Goal: Task Accomplishment & Management: Manage account settings

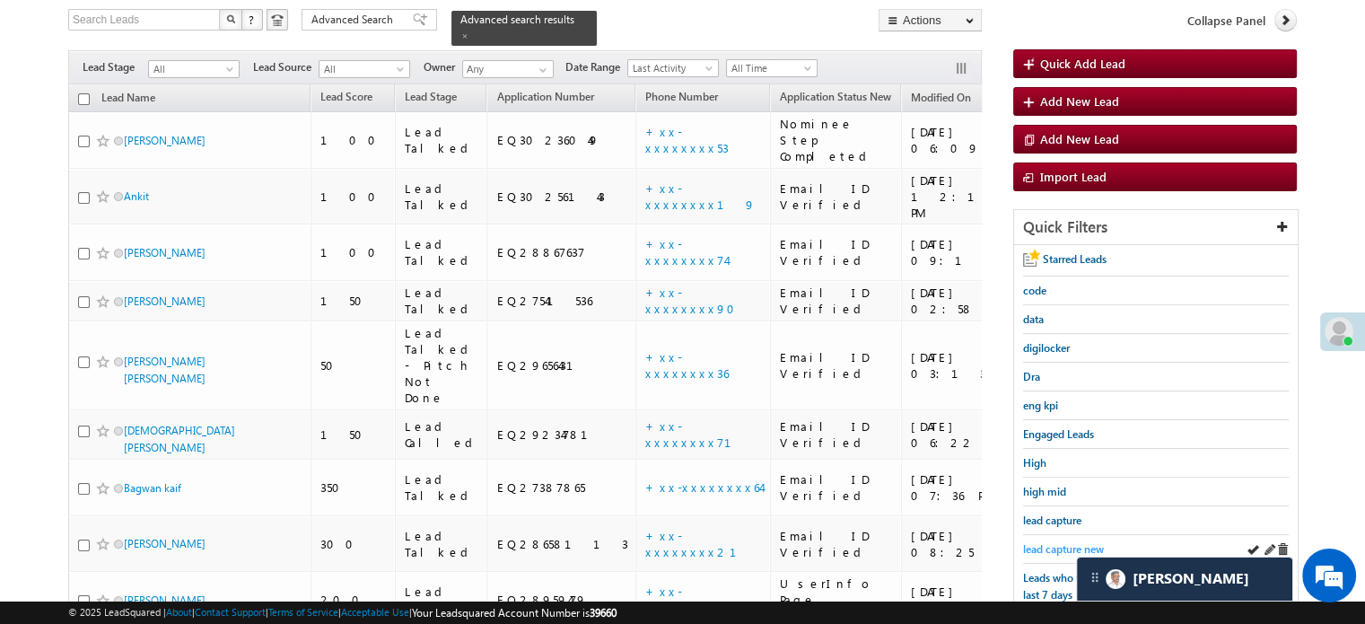
click at [1052, 549] on span "lead capture new" at bounding box center [1063, 548] width 81 height 13
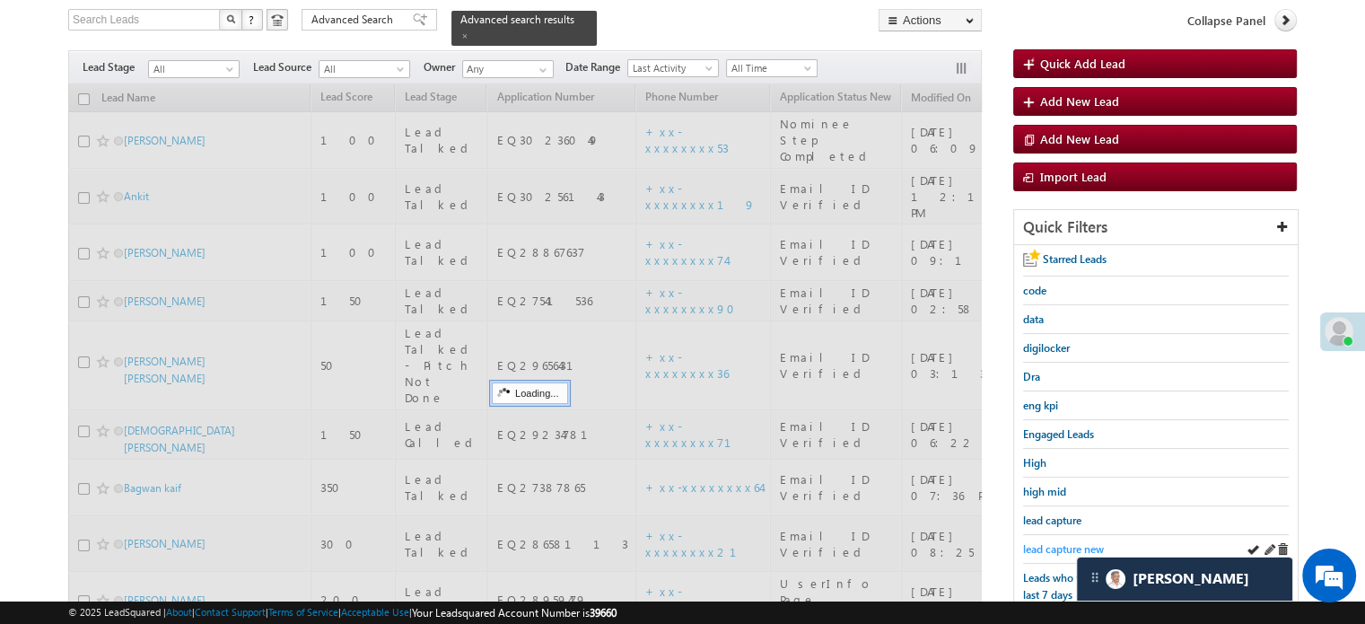
click at [1066, 542] on span "lead capture new" at bounding box center [1063, 548] width 81 height 13
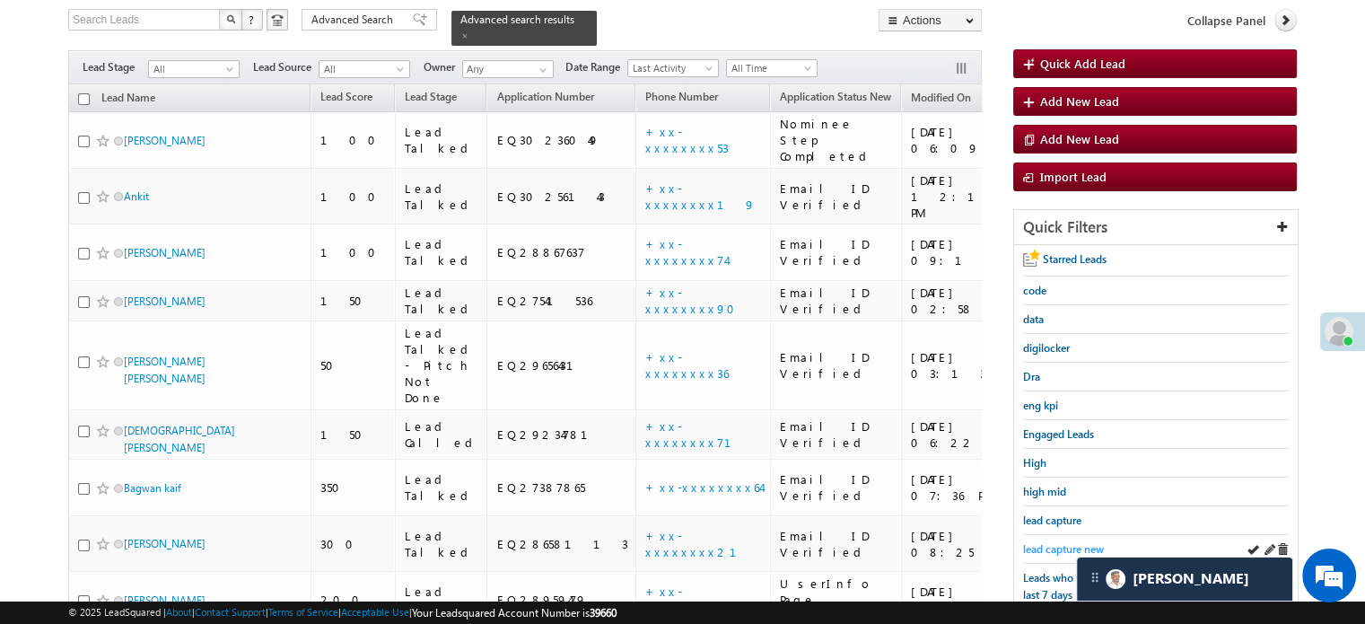
click at [1059, 547] on span "lead capture new" at bounding box center [1063, 548] width 81 height 13
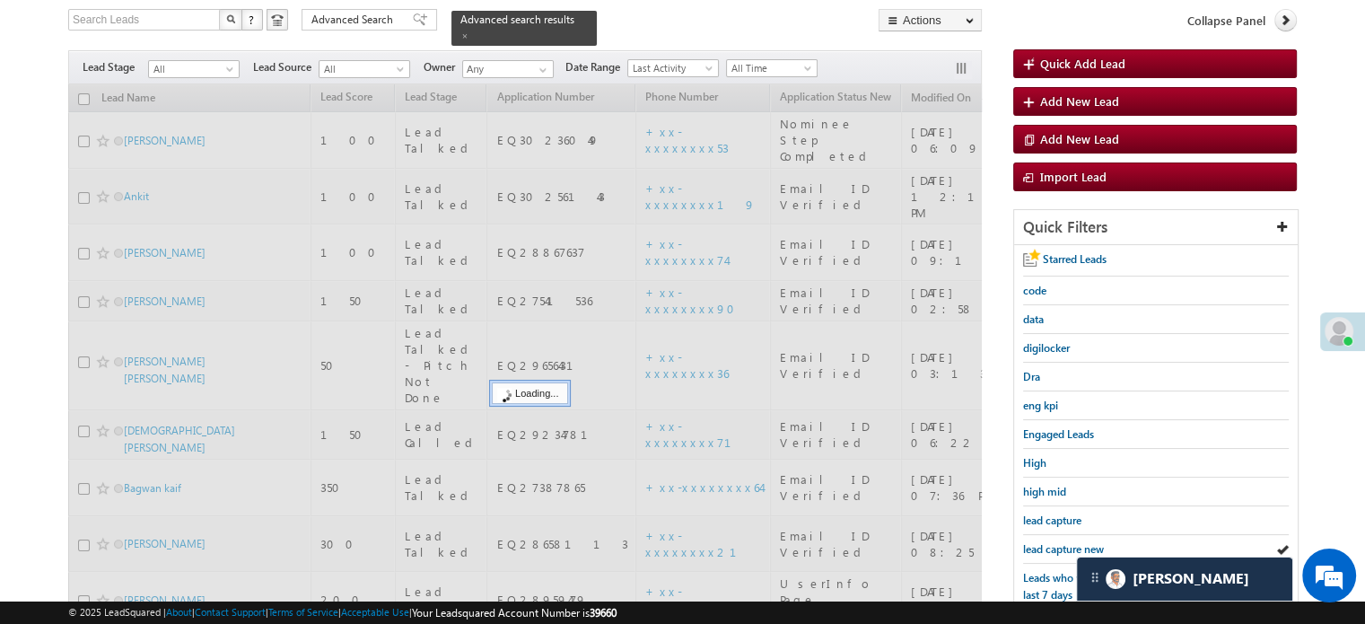
click at [1059, 547] on span "lead capture new" at bounding box center [1063, 548] width 81 height 13
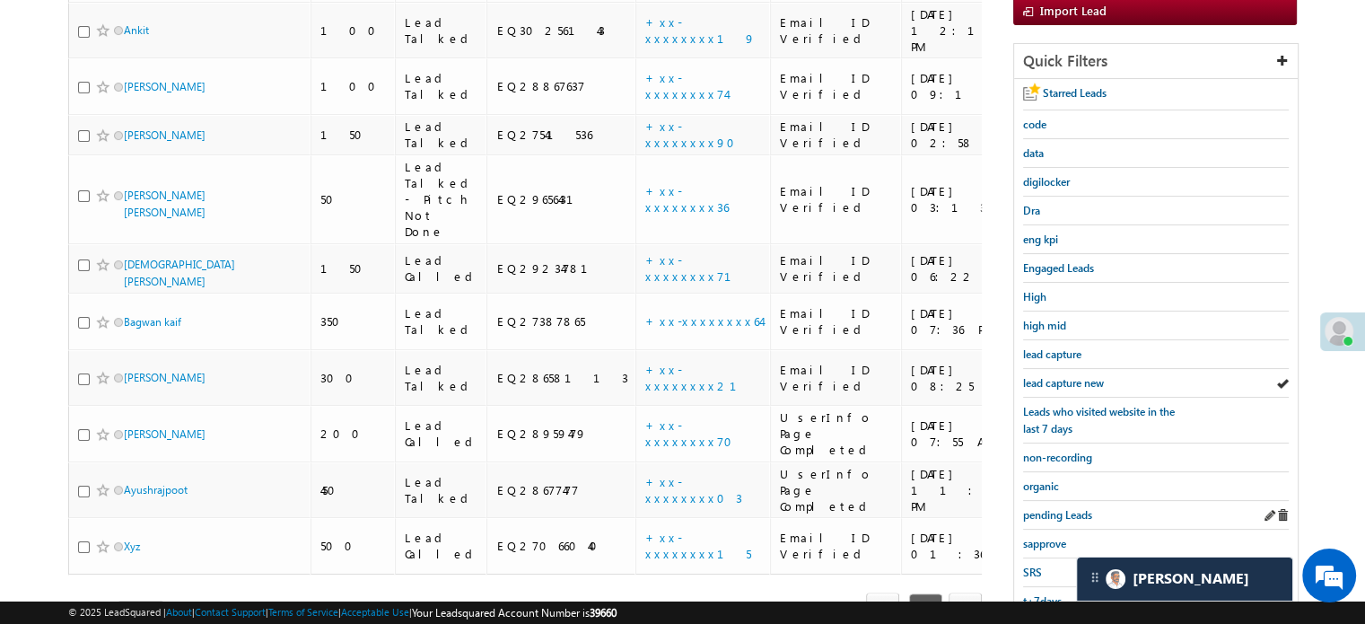
scroll to position [385, 0]
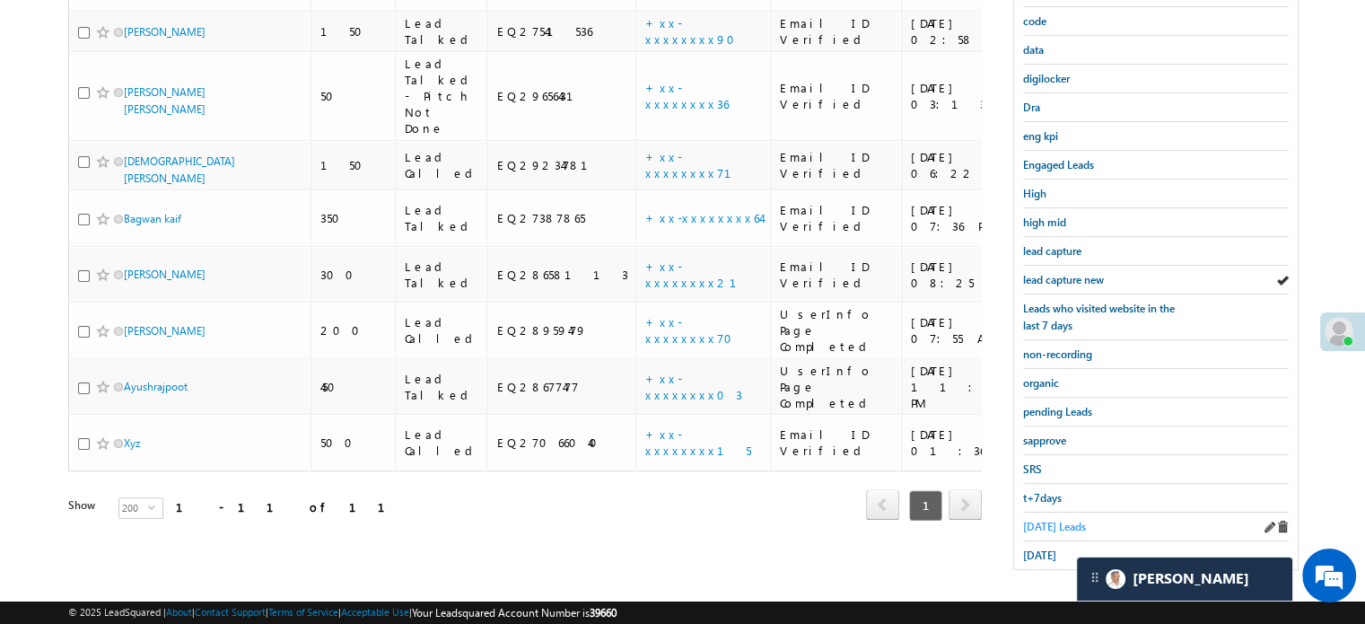
click at [1051, 523] on span "Today's Leads" at bounding box center [1054, 526] width 63 height 13
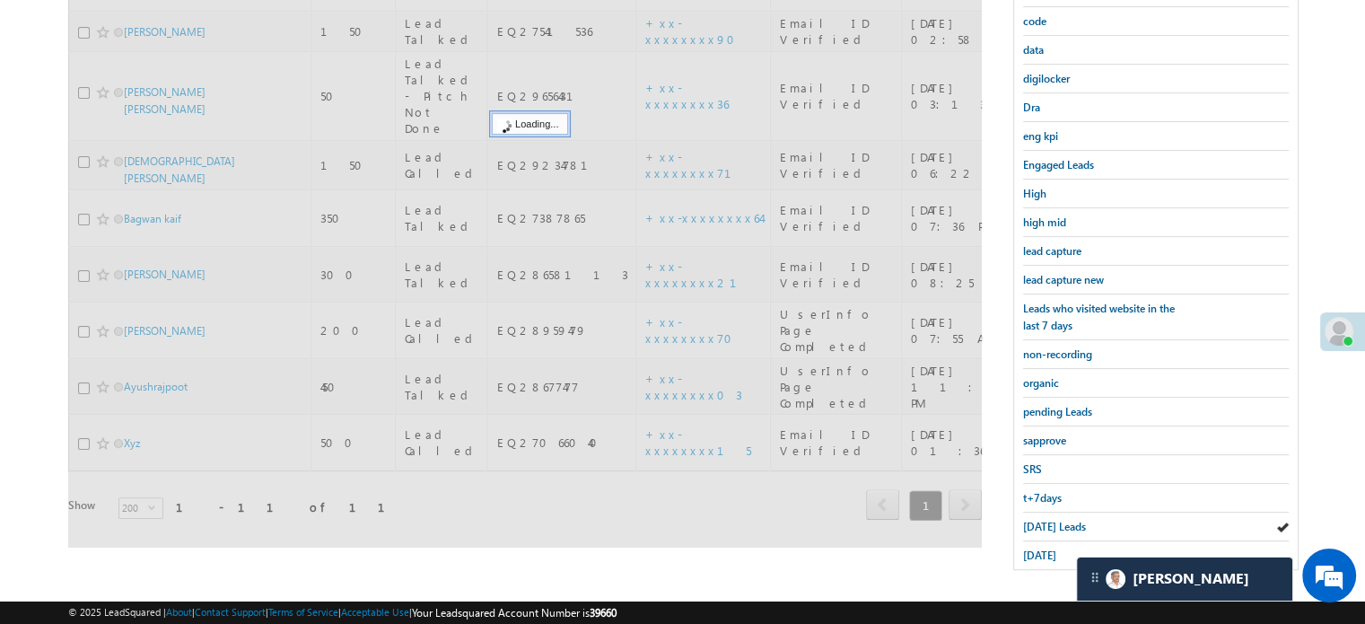
scroll to position [116, 0]
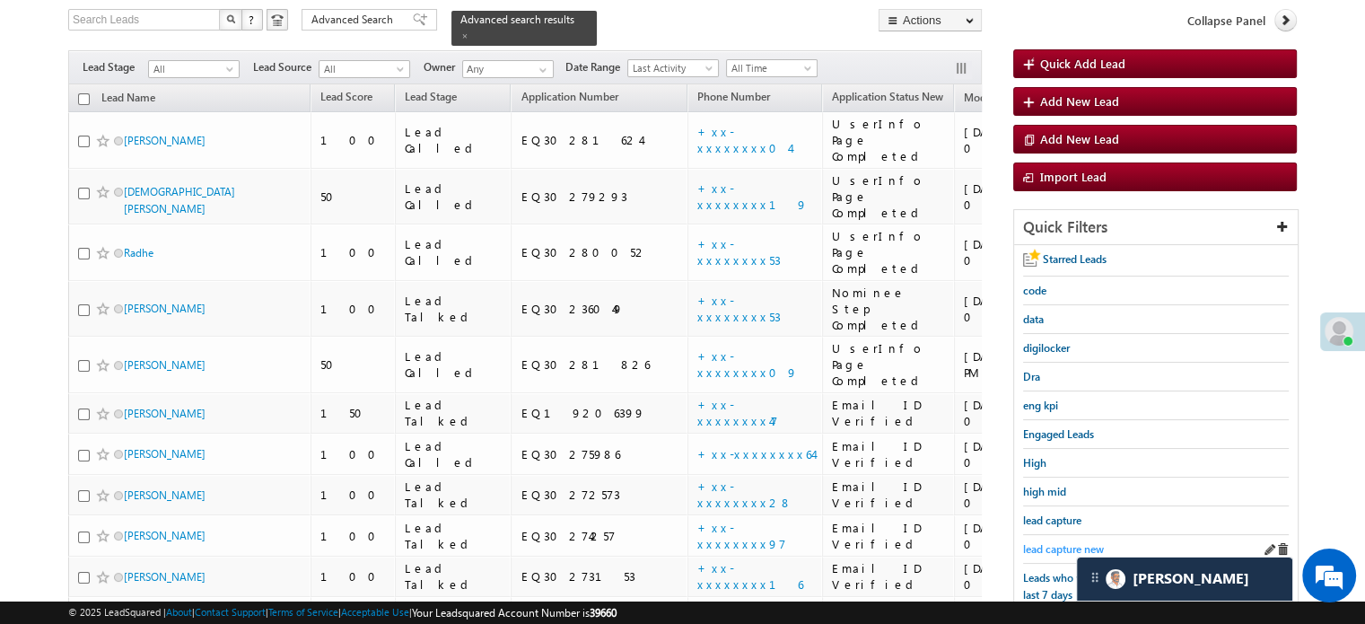
click at [1050, 542] on span "lead capture new" at bounding box center [1063, 548] width 81 height 13
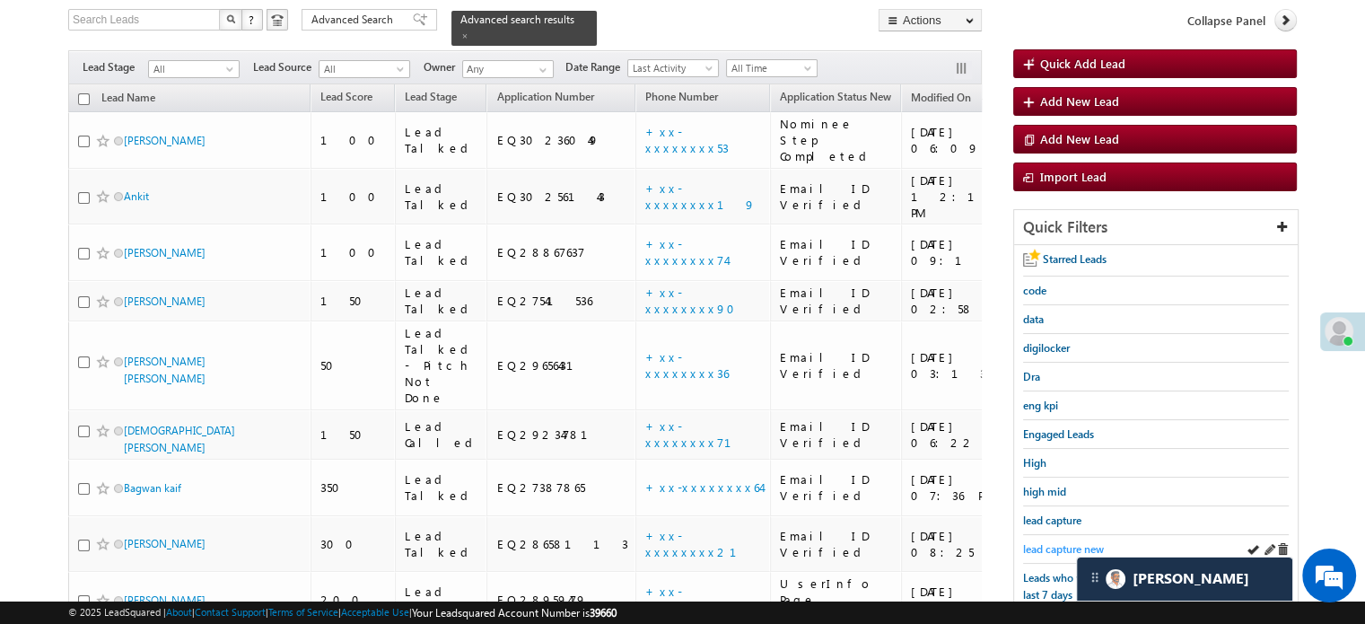
click at [1068, 542] on span "lead capture new" at bounding box center [1063, 548] width 81 height 13
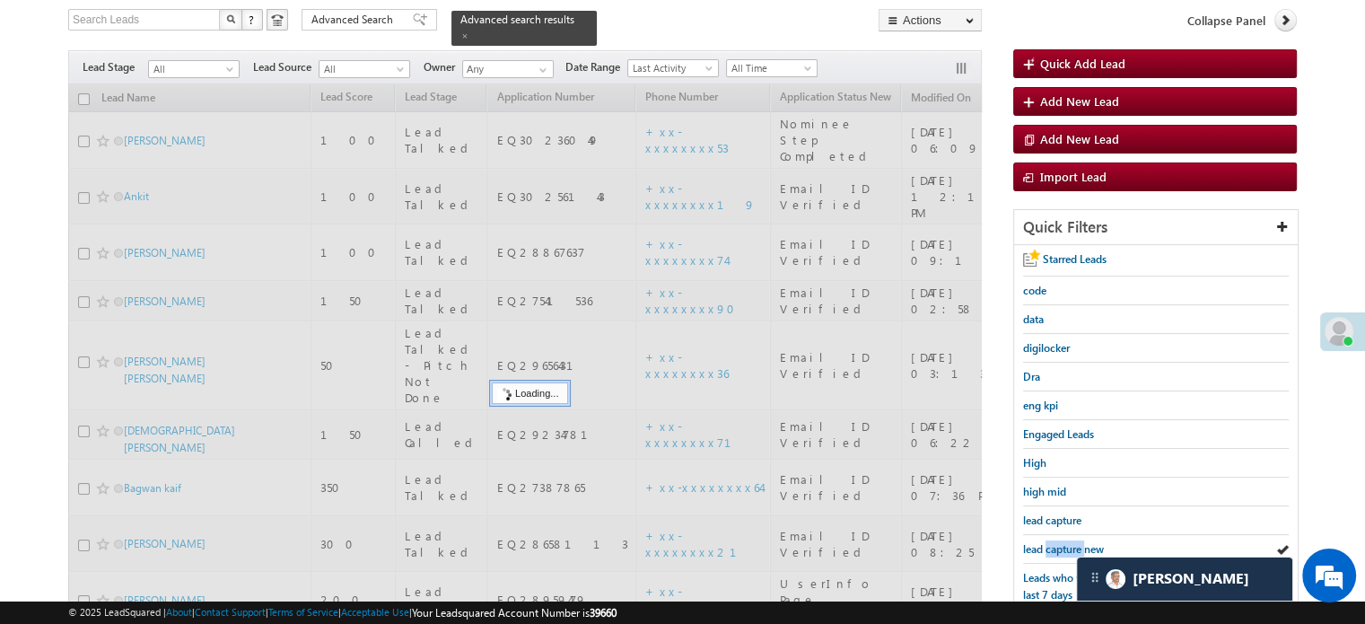
click at [1068, 542] on span "lead capture new" at bounding box center [1063, 548] width 81 height 13
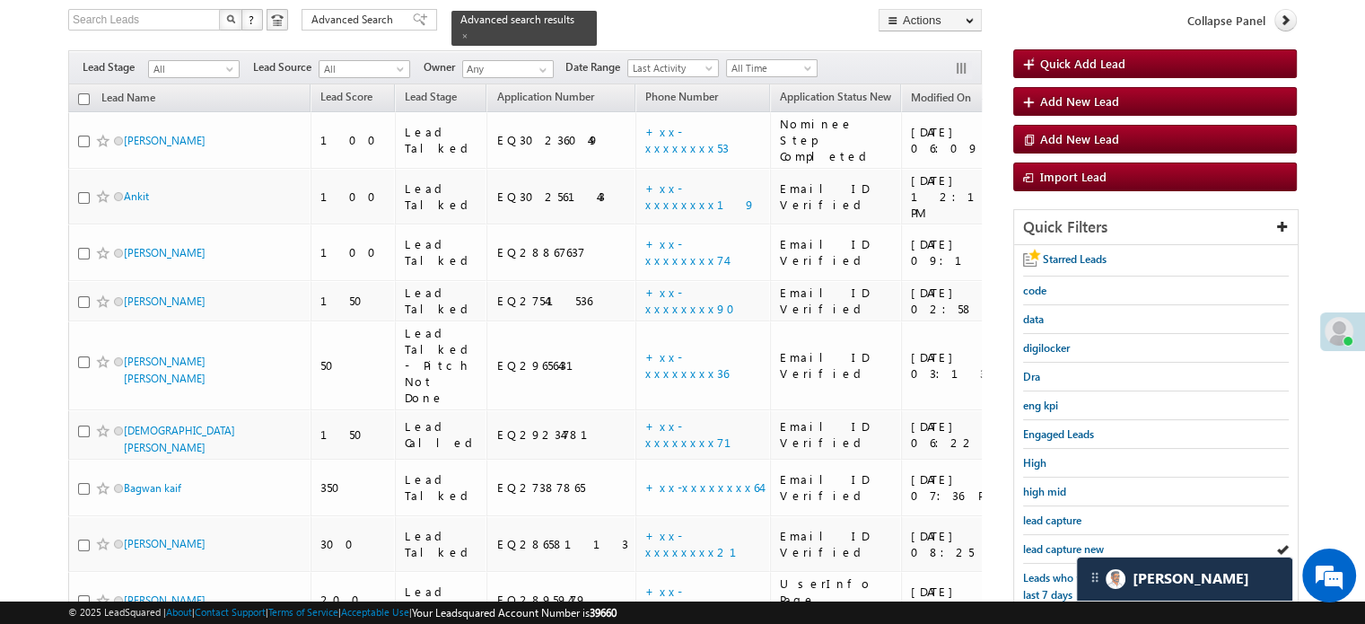
click at [1068, 542] on span "lead capture new" at bounding box center [1063, 548] width 81 height 13
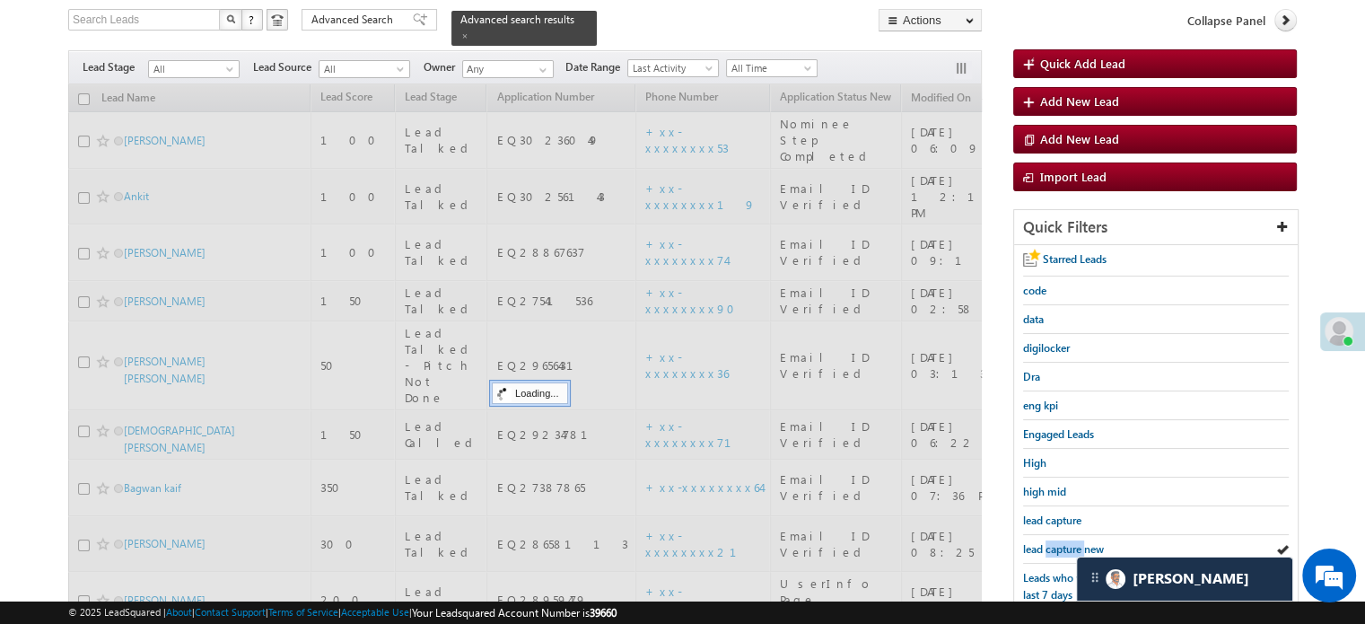
click at [1068, 542] on span "lead capture new" at bounding box center [1063, 548] width 81 height 13
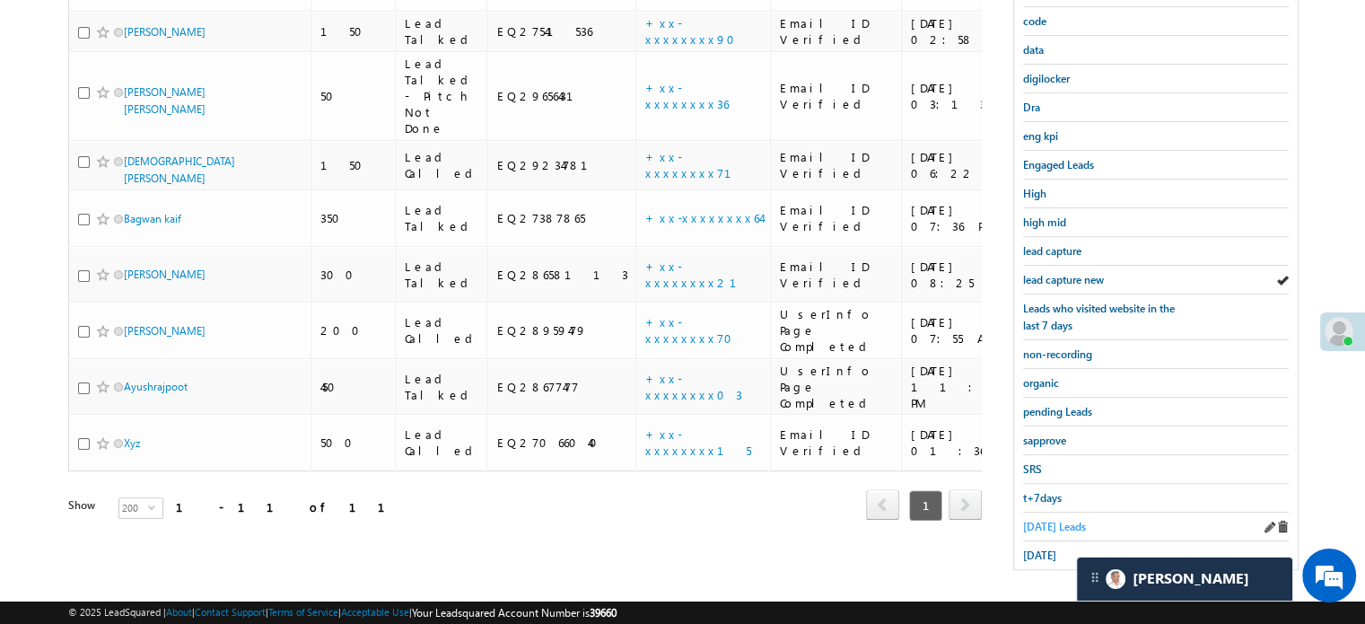
click at [1043, 520] on span "Today's Leads" at bounding box center [1054, 526] width 63 height 13
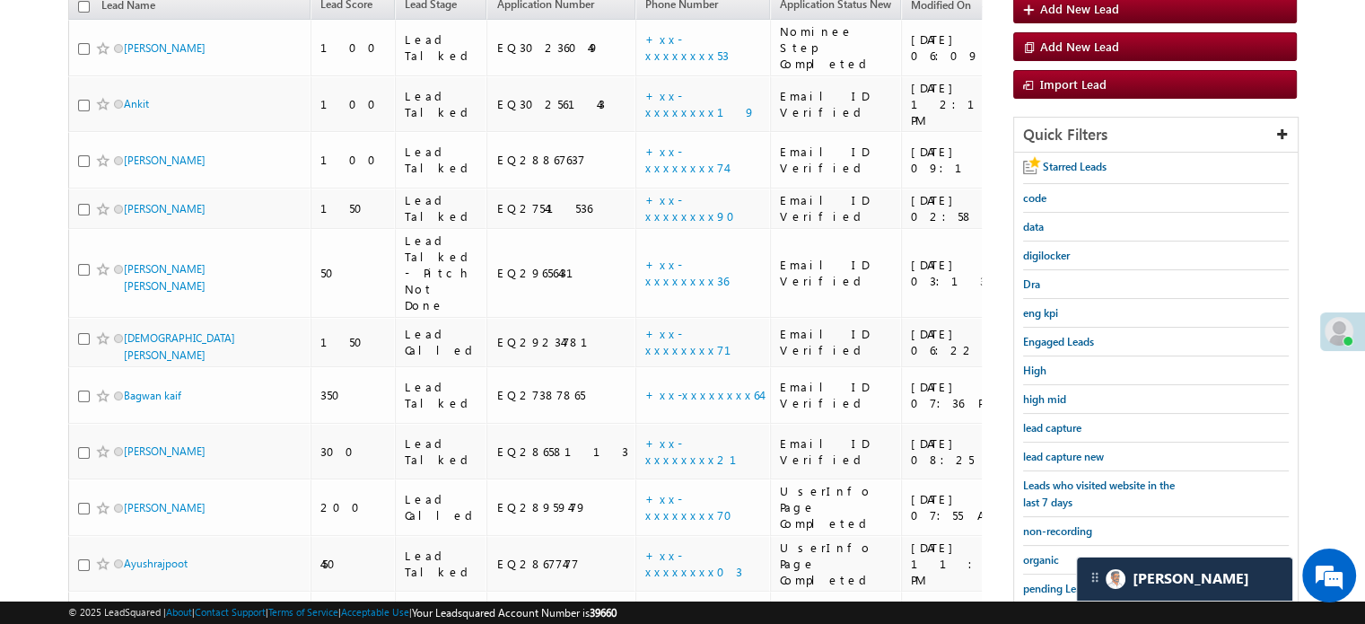
scroll to position [206, 0]
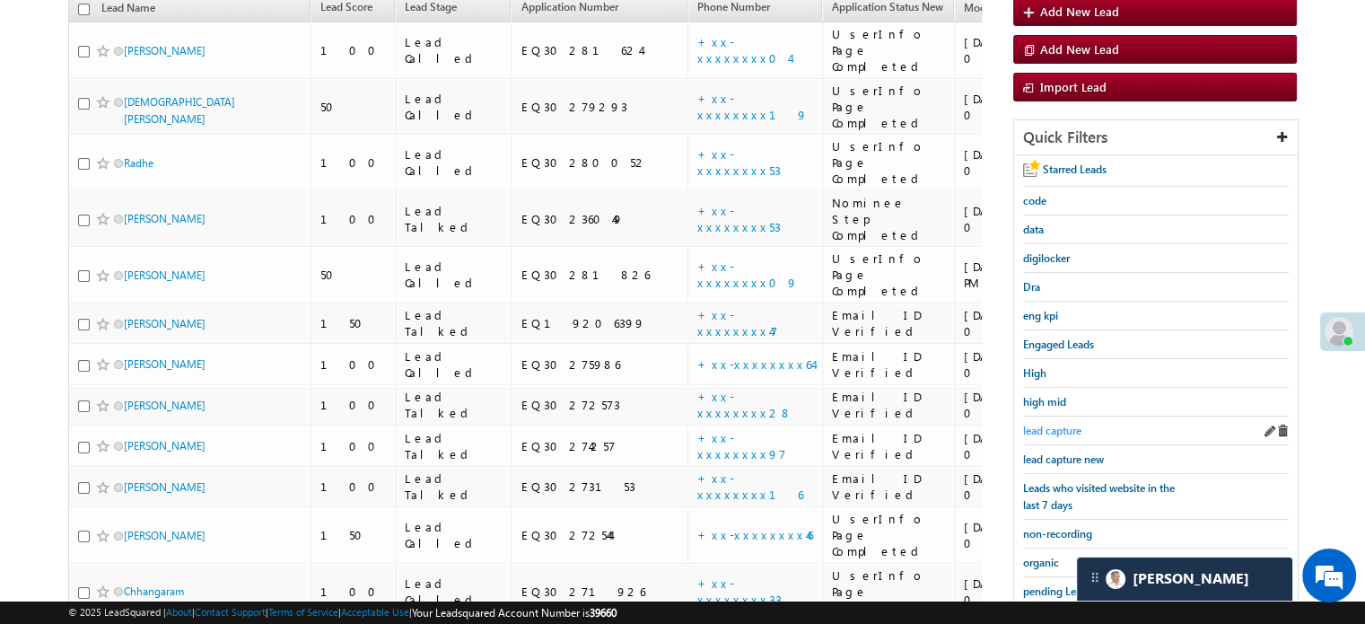
click at [1056, 432] on span "lead capture" at bounding box center [1052, 430] width 58 height 13
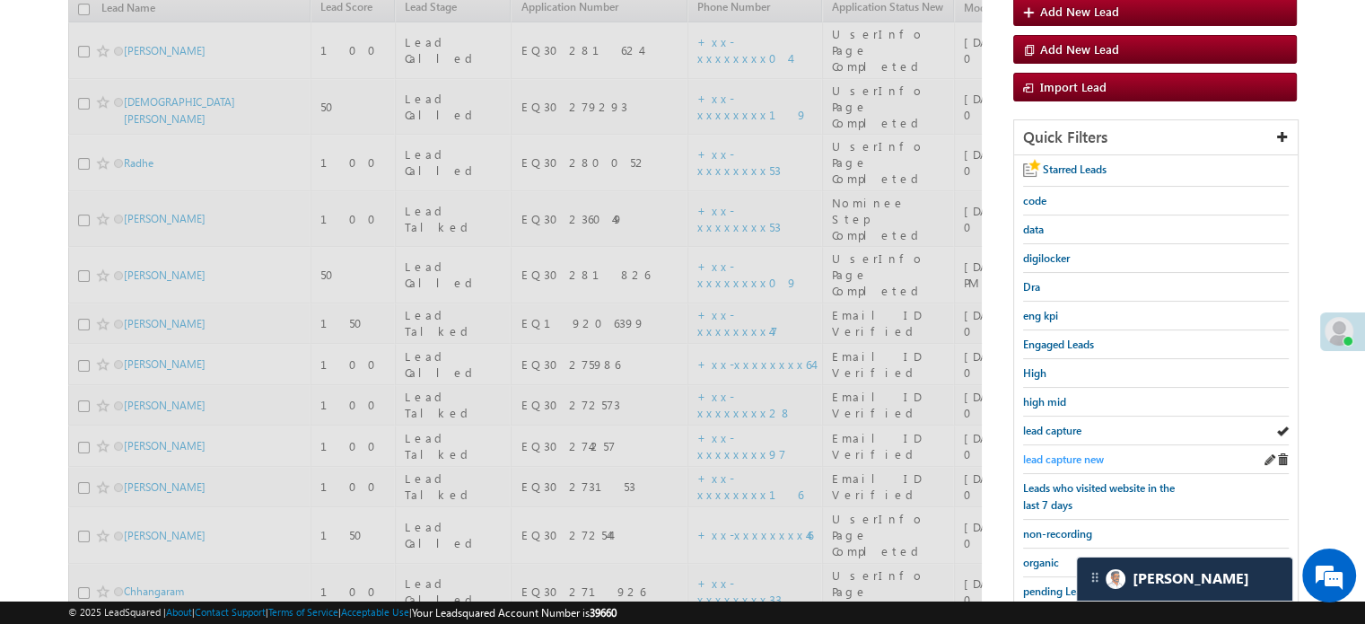
click at [1058, 459] on span "lead capture new" at bounding box center [1063, 458] width 81 height 13
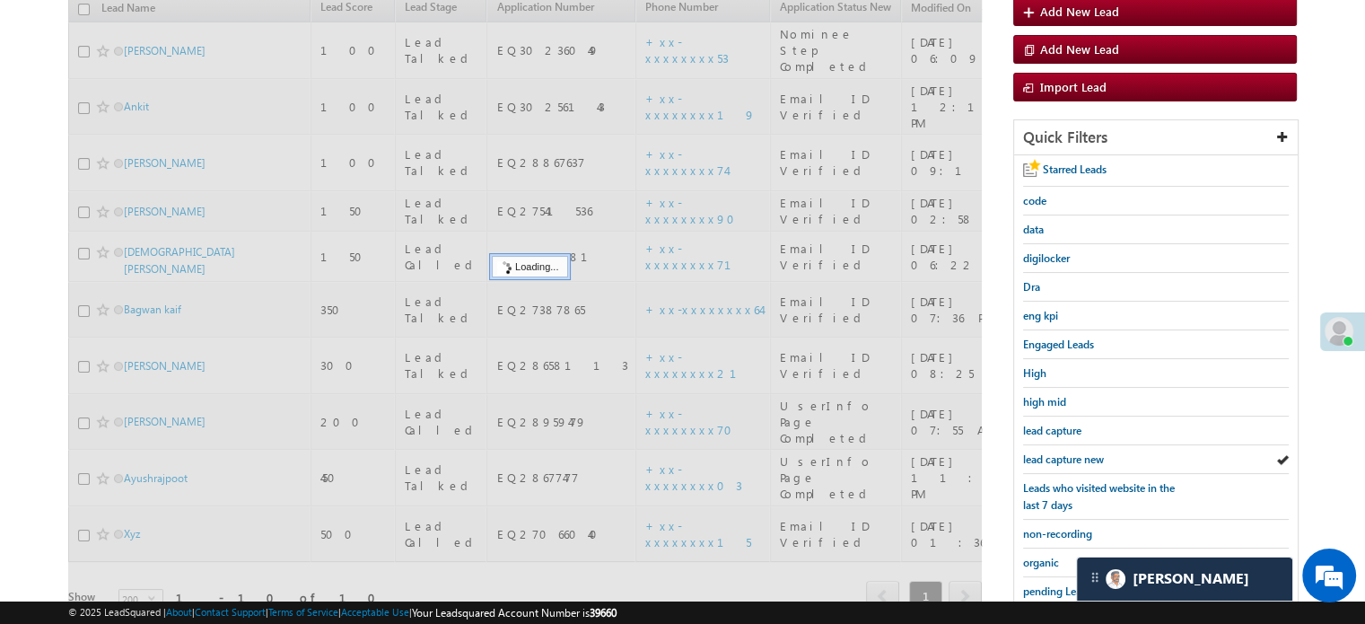
click at [1058, 459] on span "lead capture new" at bounding box center [1063, 458] width 81 height 13
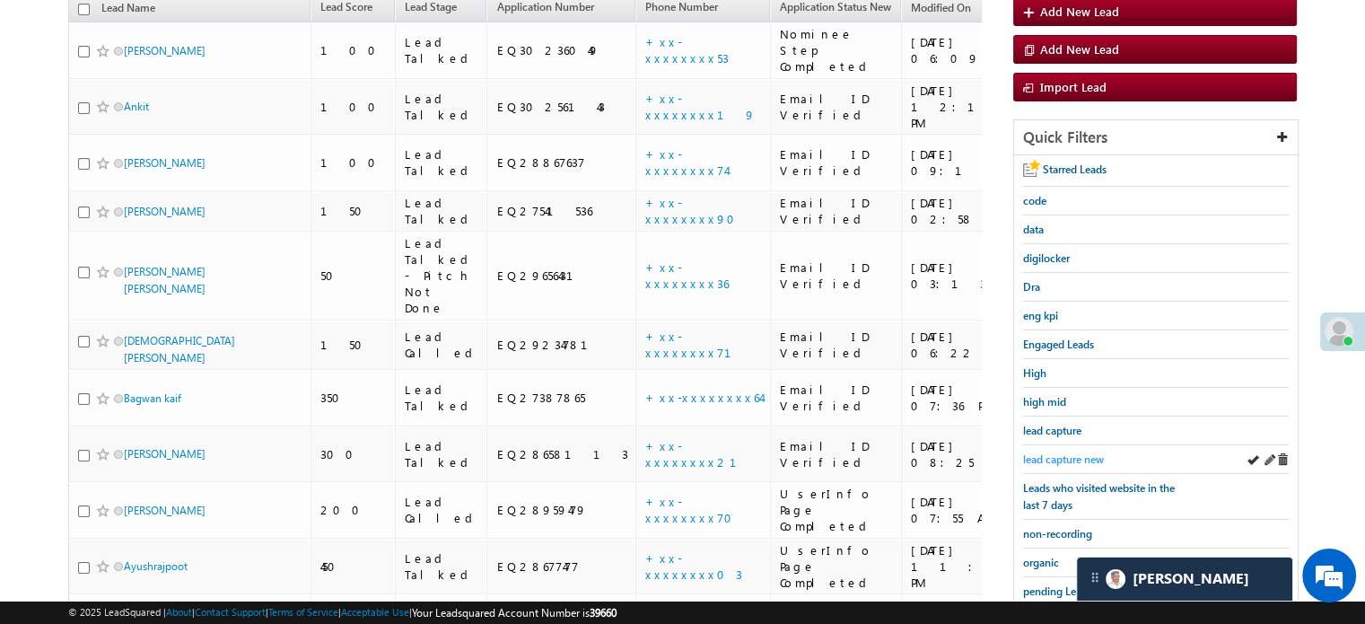
click at [1043, 452] on span "lead capture new" at bounding box center [1063, 458] width 81 height 13
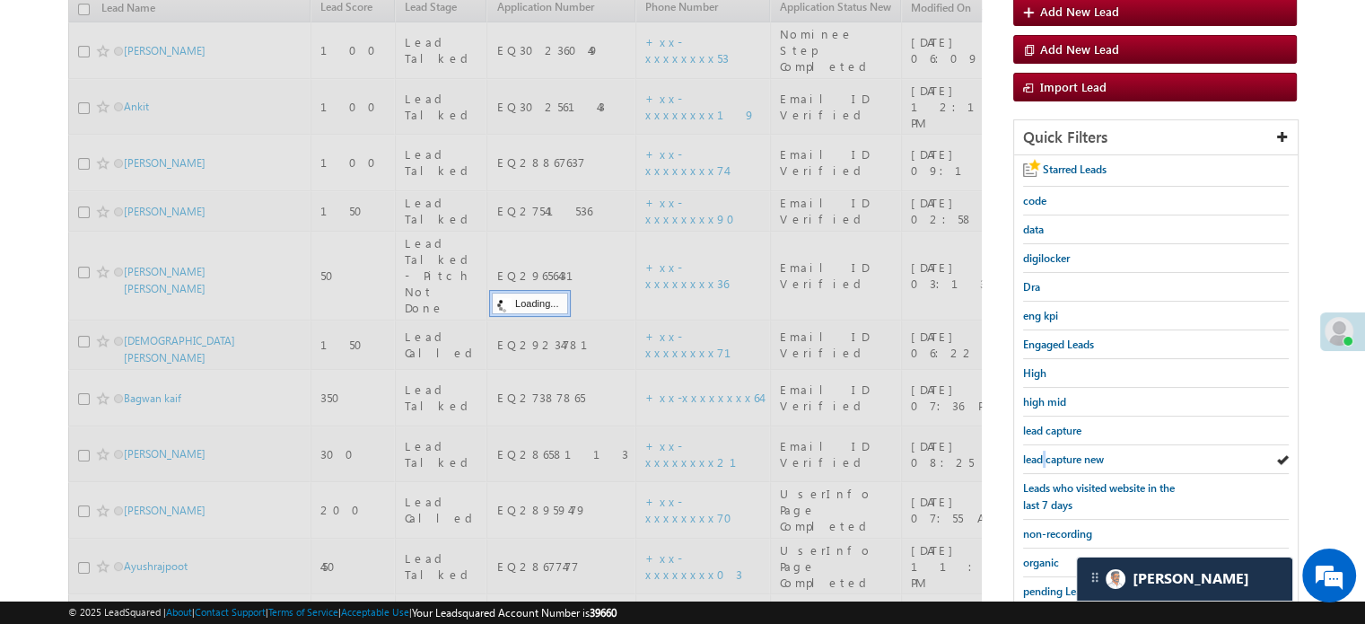
click at [1043, 452] on span "lead capture new" at bounding box center [1063, 458] width 81 height 13
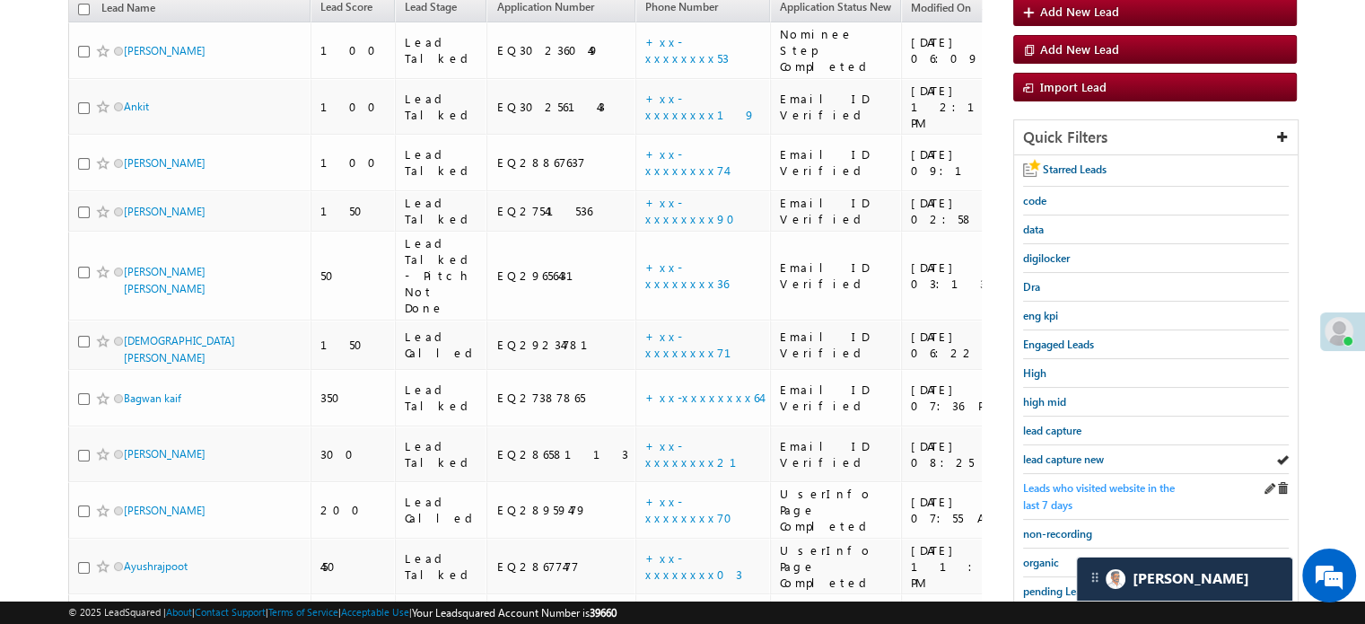
scroll to position [385, 0]
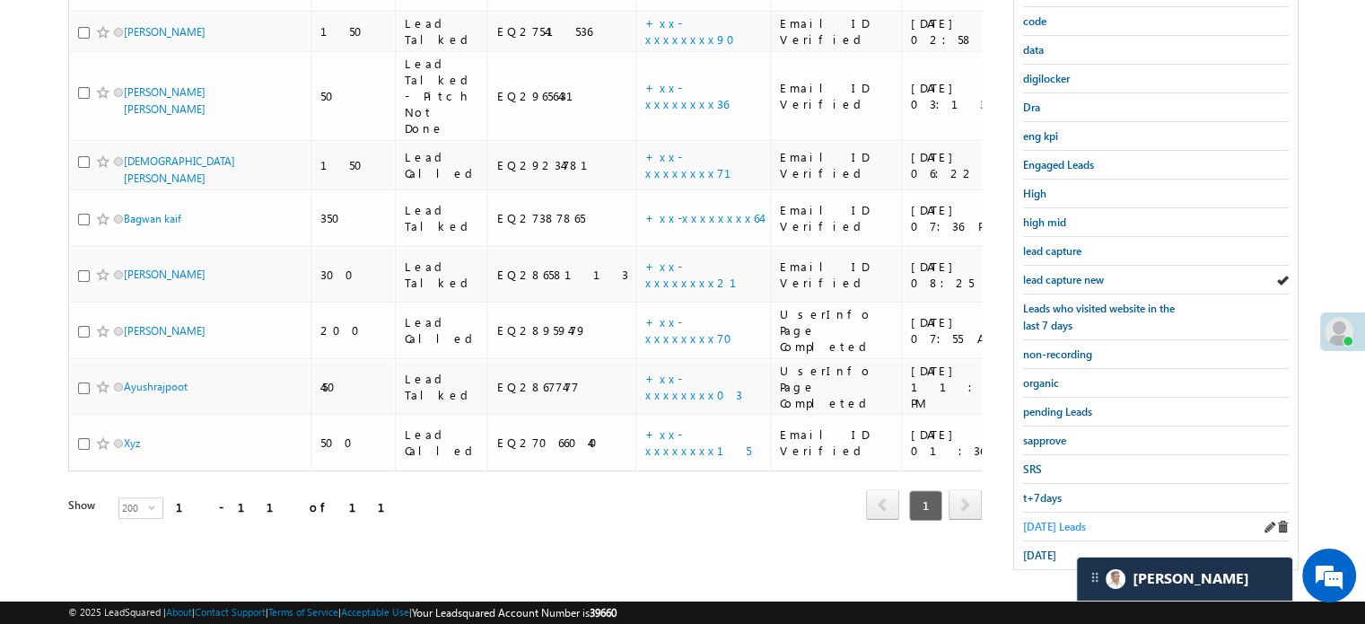
click at [1040, 520] on span "Today's Leads" at bounding box center [1054, 526] width 63 height 13
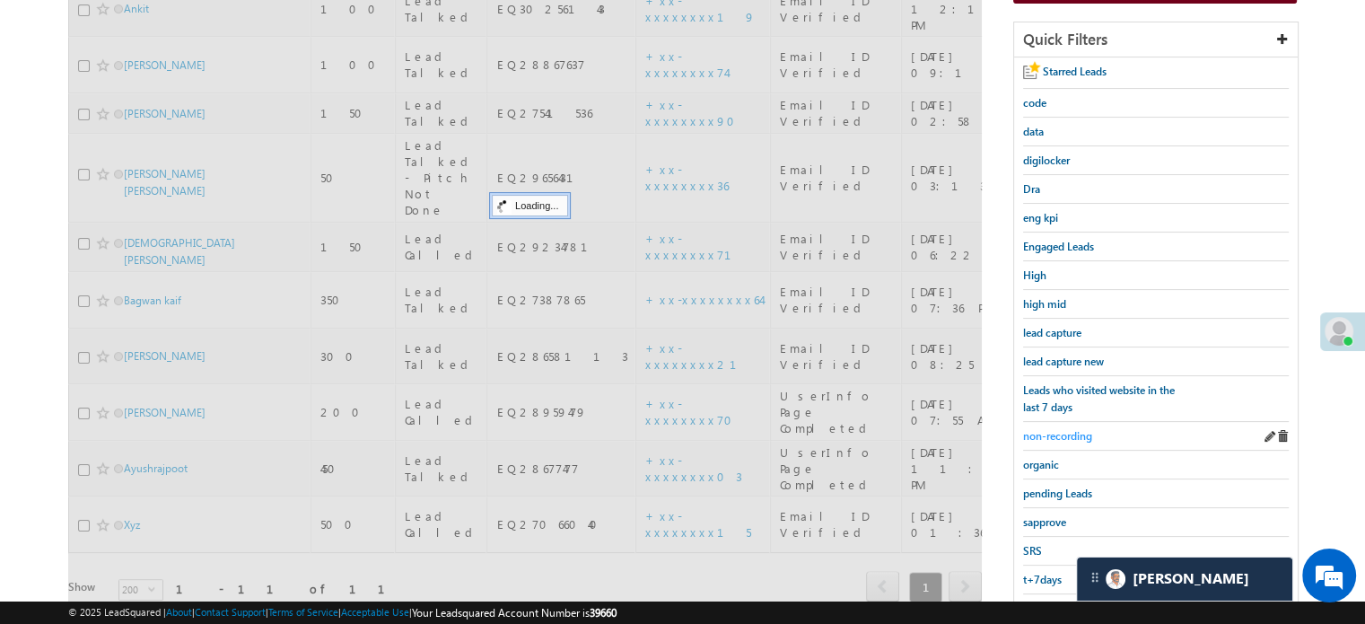
scroll to position [206, 0]
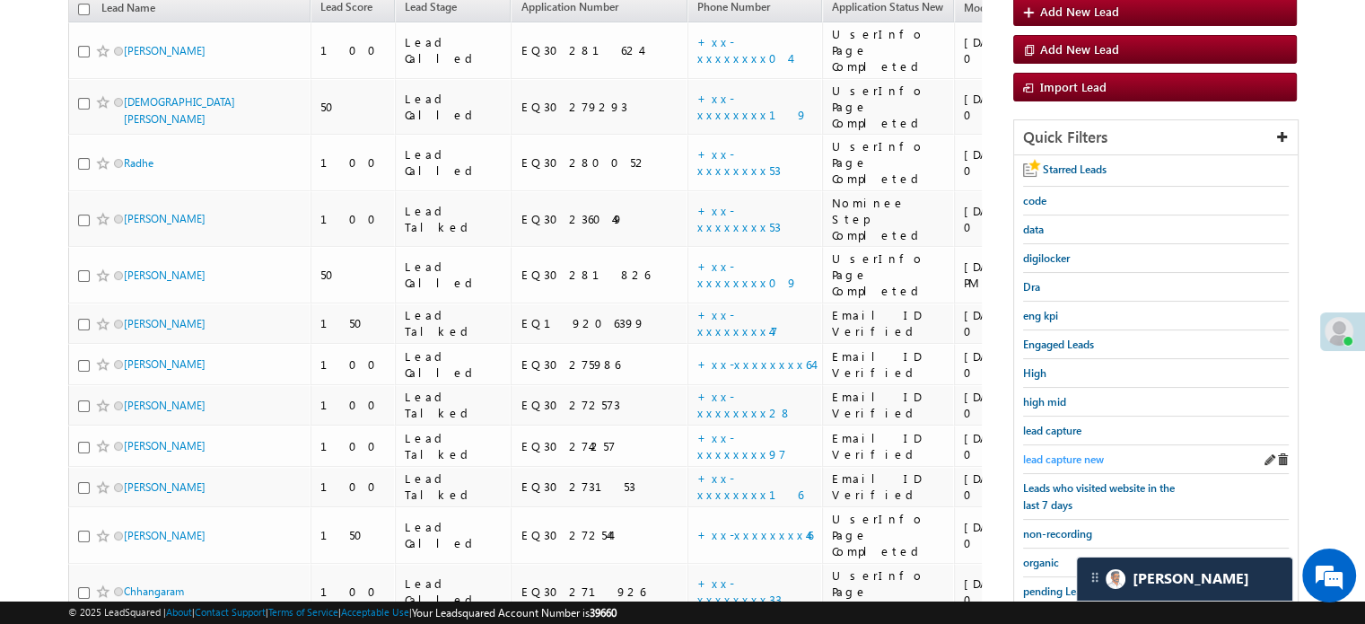
click at [1074, 452] on span "lead capture new" at bounding box center [1063, 458] width 81 height 13
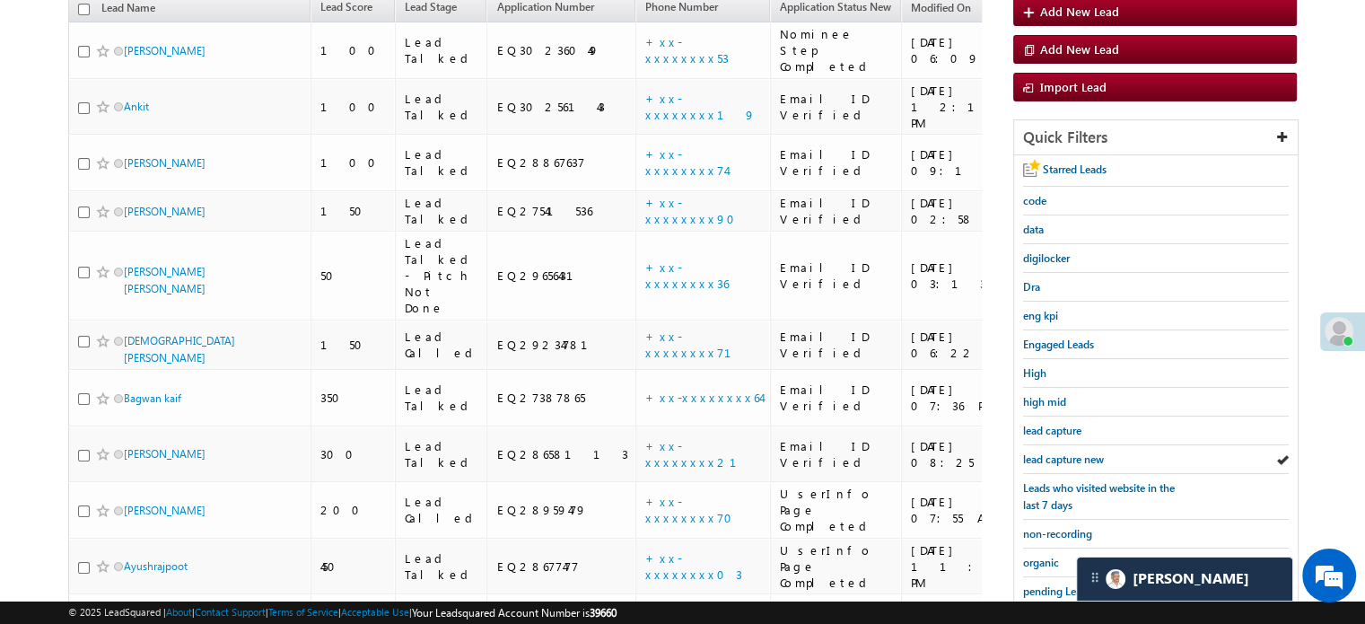
click at [1074, 452] on span "lead capture new" at bounding box center [1063, 458] width 81 height 13
click at [1058, 454] on span "lead capture new" at bounding box center [1063, 458] width 81 height 13
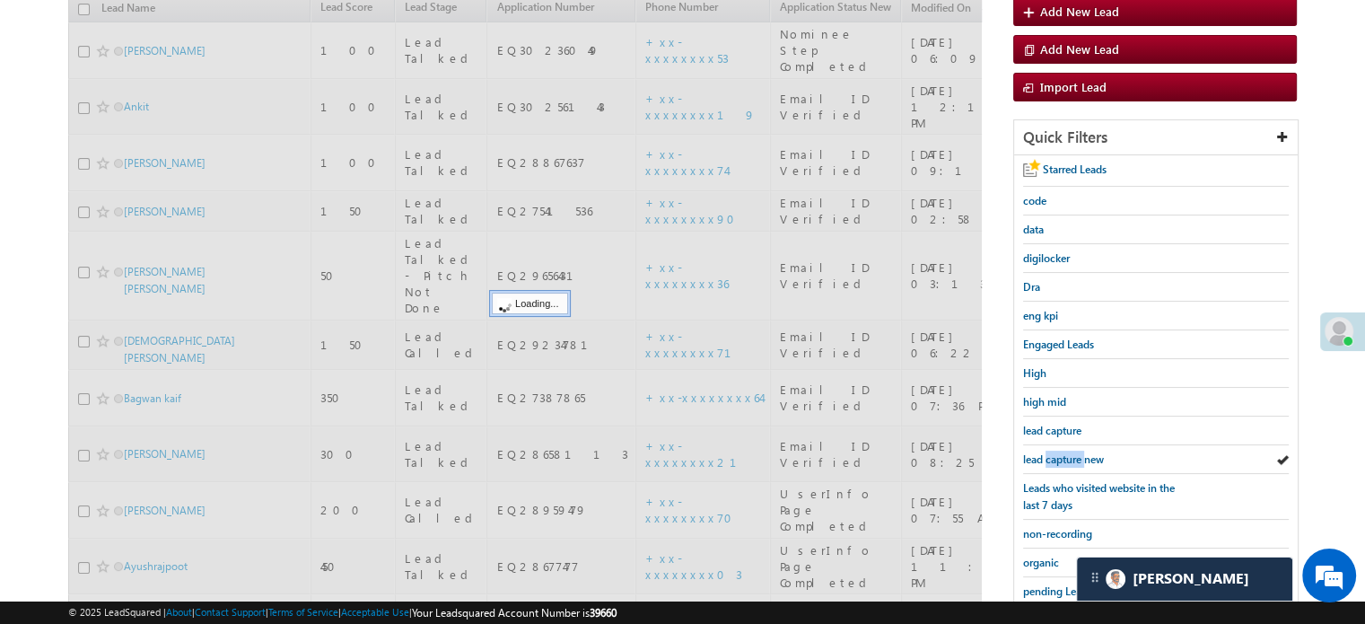
click at [1058, 454] on span "lead capture new" at bounding box center [1063, 458] width 81 height 13
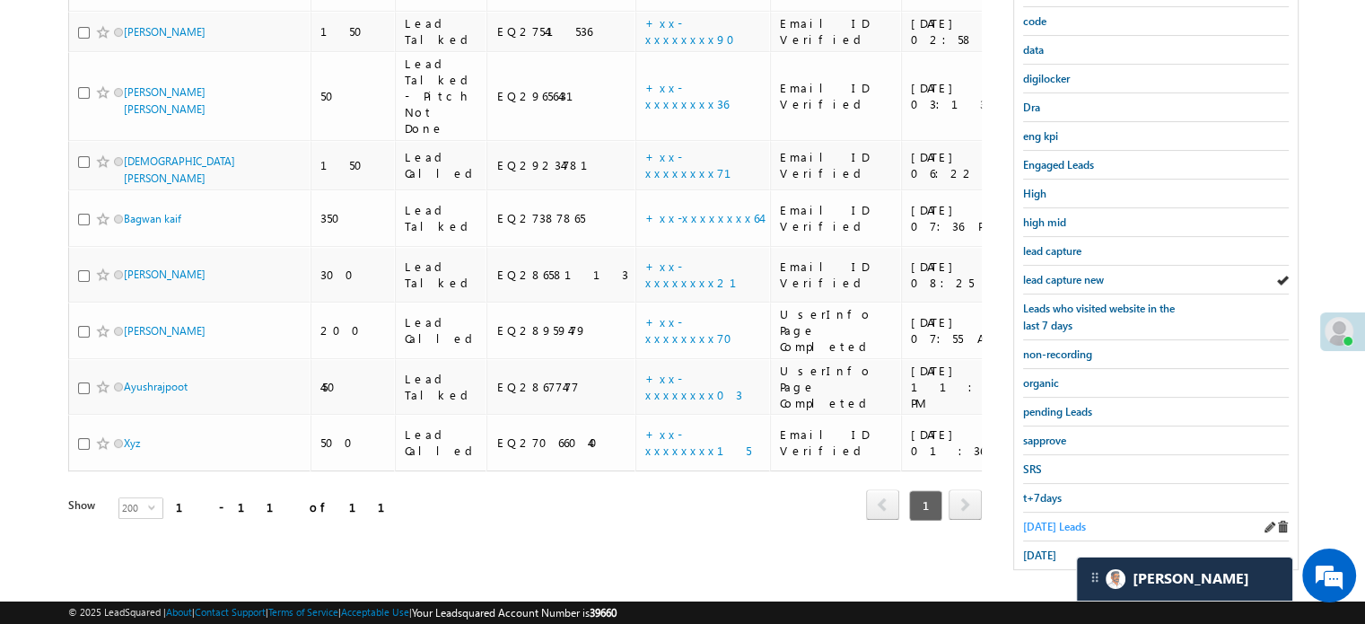
click at [1040, 520] on span "Today's Leads" at bounding box center [1054, 526] width 63 height 13
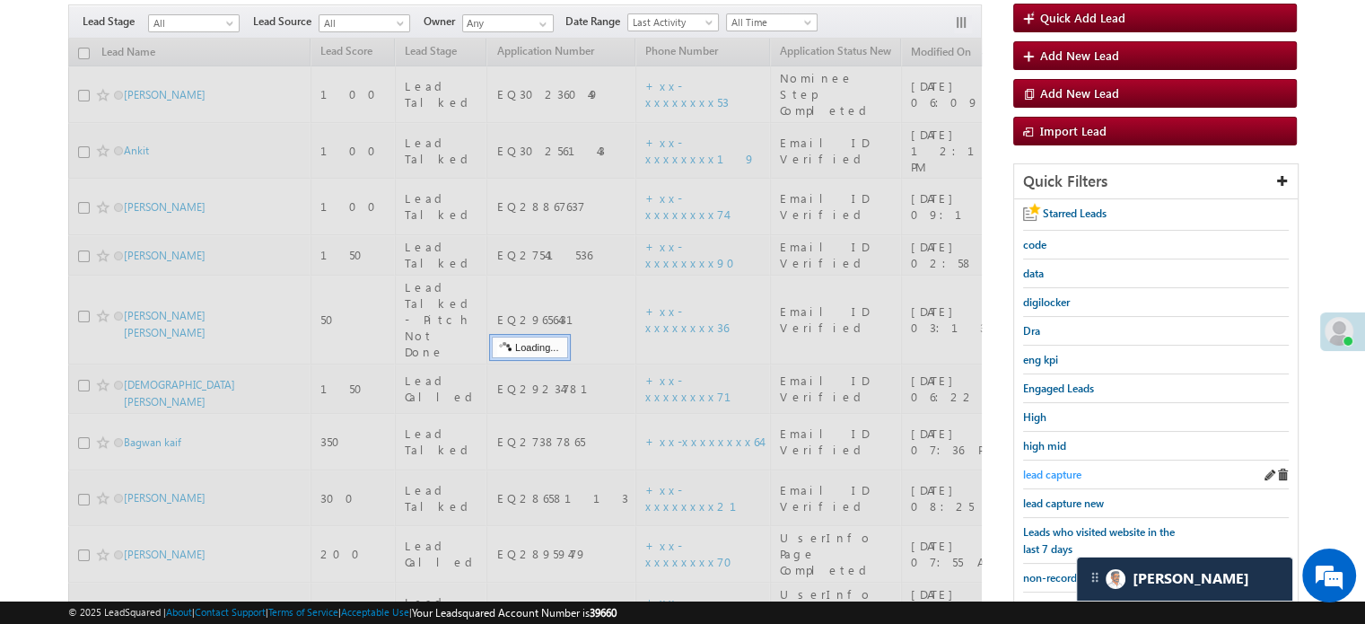
scroll to position [116, 0]
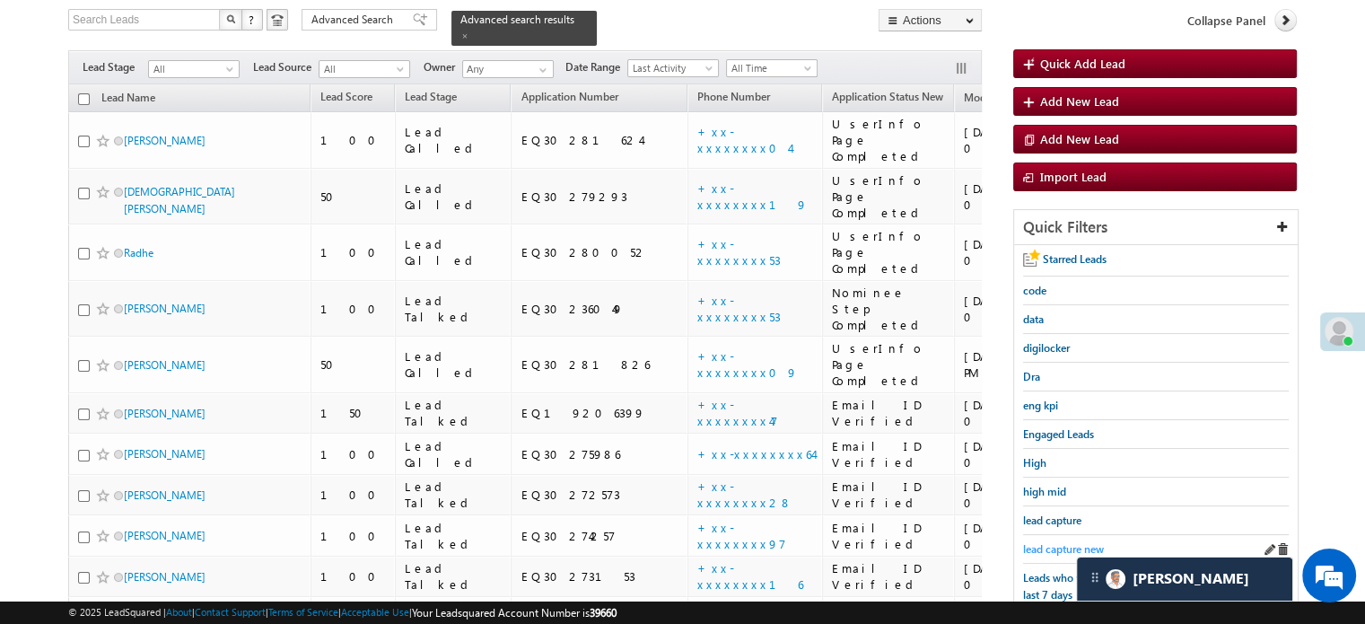
click at [1044, 542] on span "lead capture new" at bounding box center [1063, 548] width 81 height 13
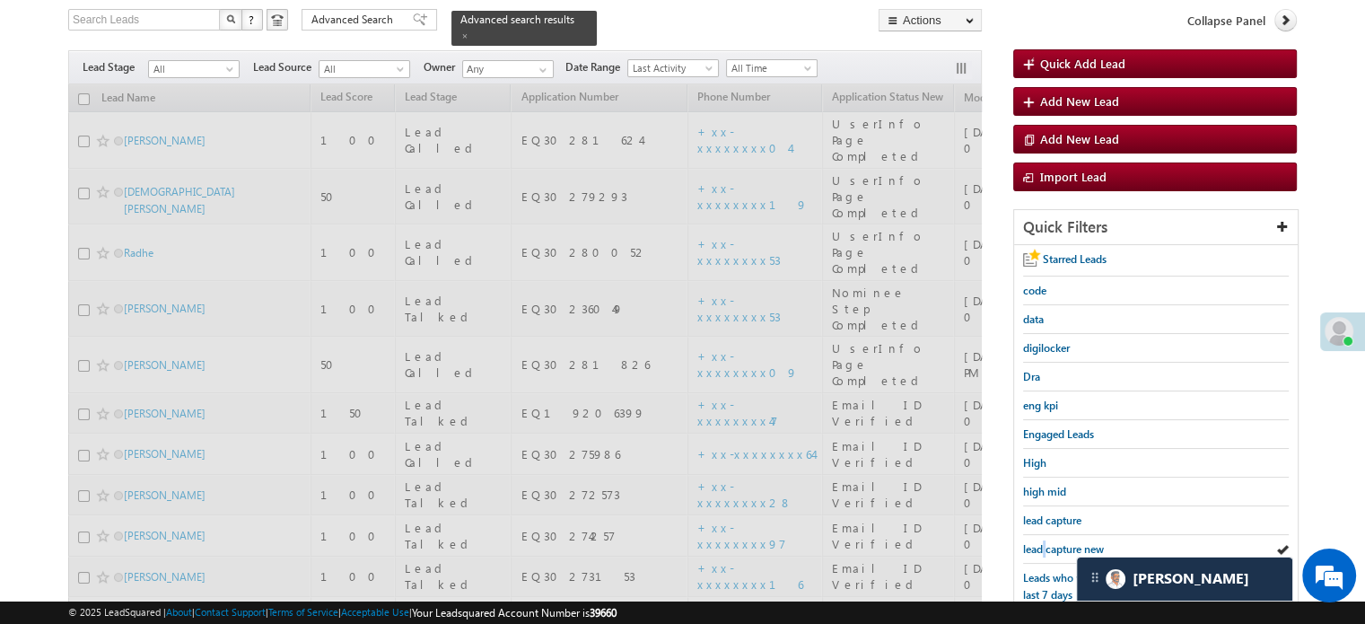
click at [1044, 542] on span "lead capture new" at bounding box center [1063, 548] width 81 height 13
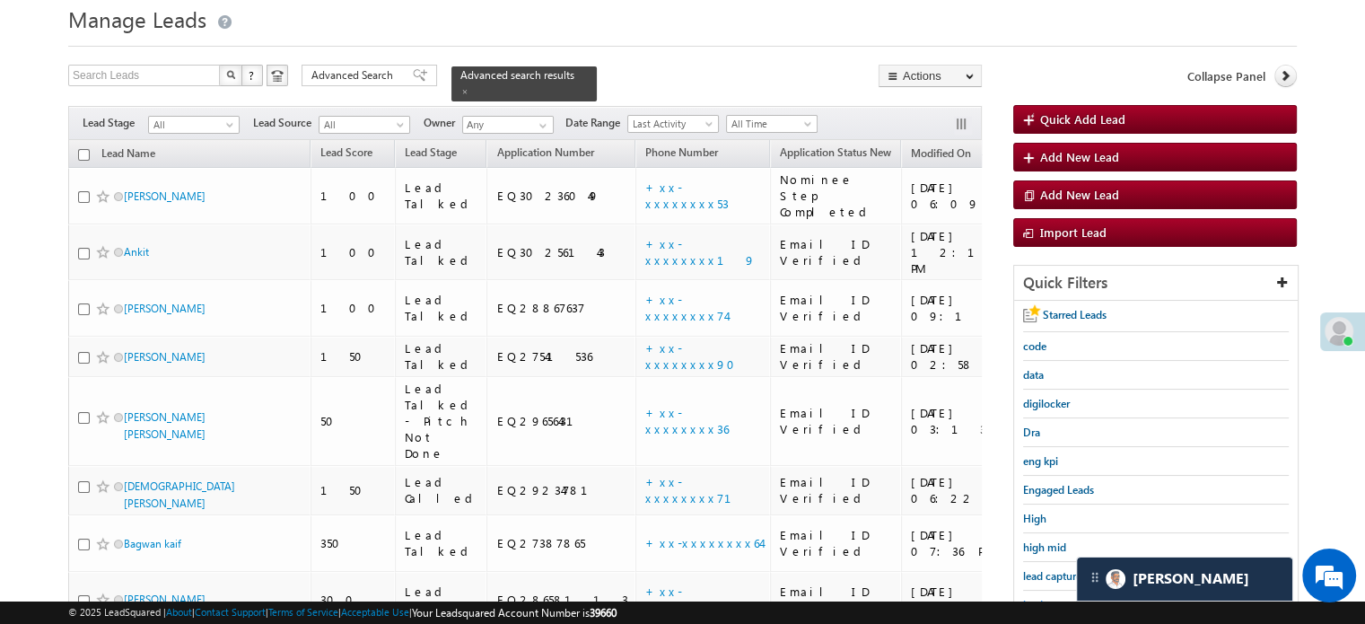
scroll to position [180, 0]
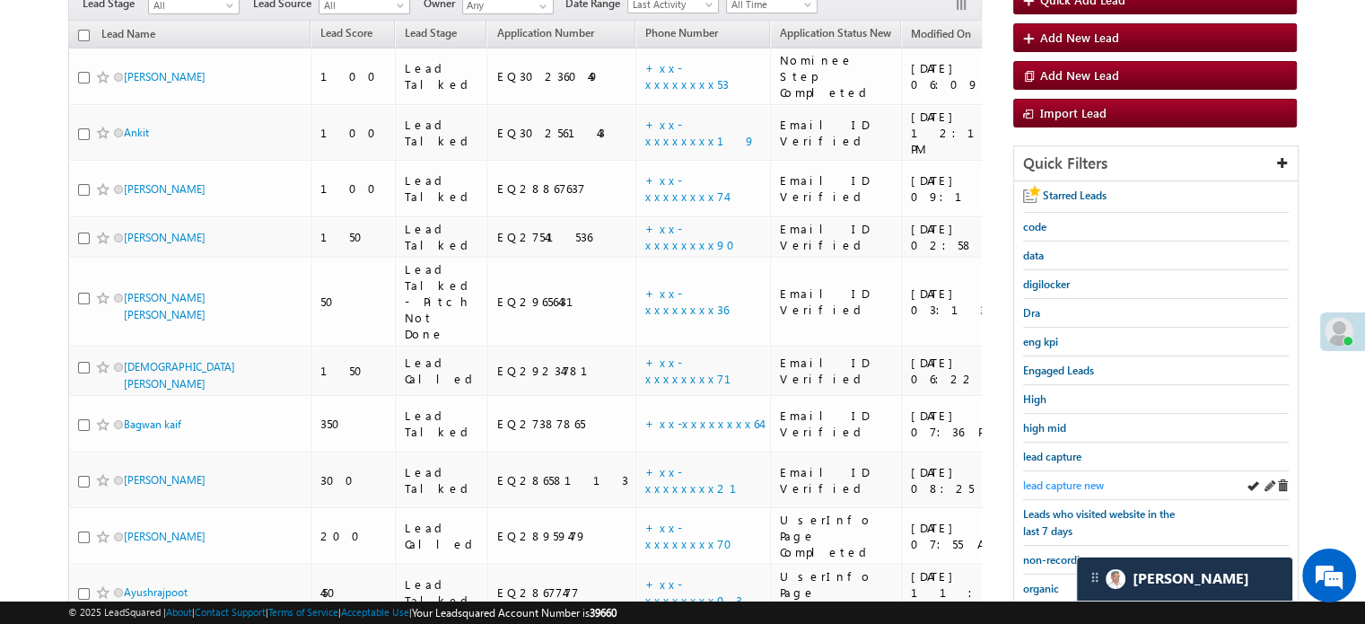
click at [1057, 482] on span "lead capture new" at bounding box center [1063, 485] width 81 height 13
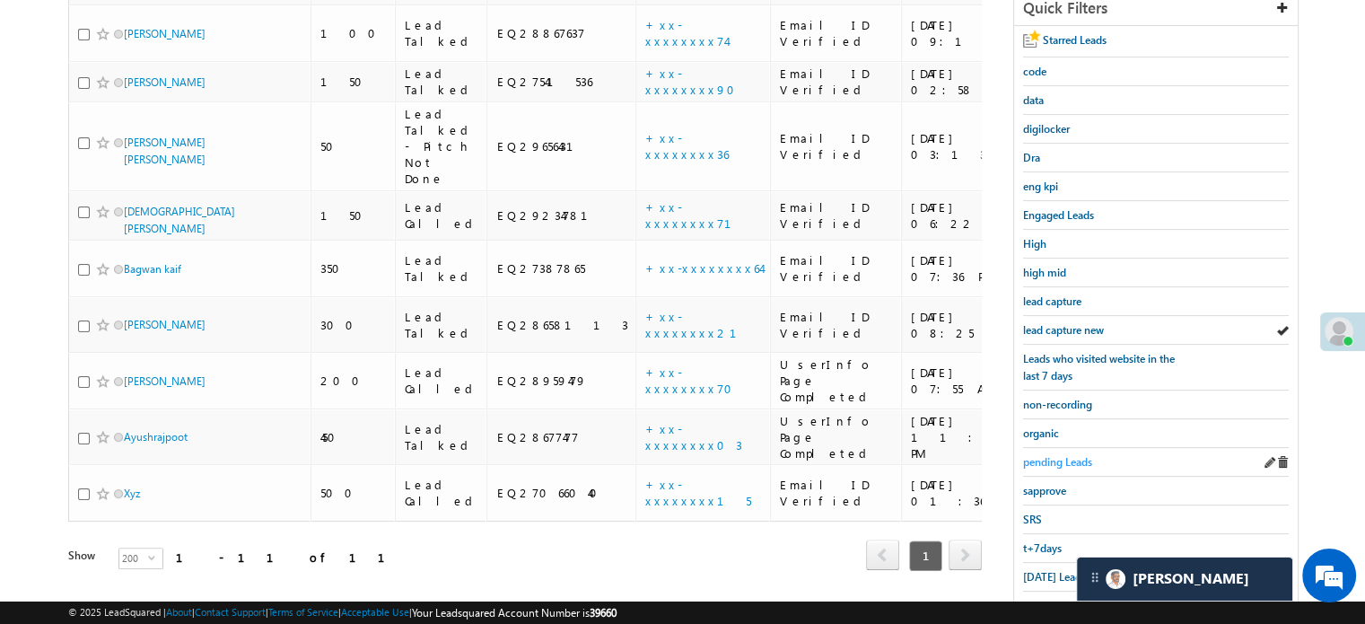
scroll to position [385, 0]
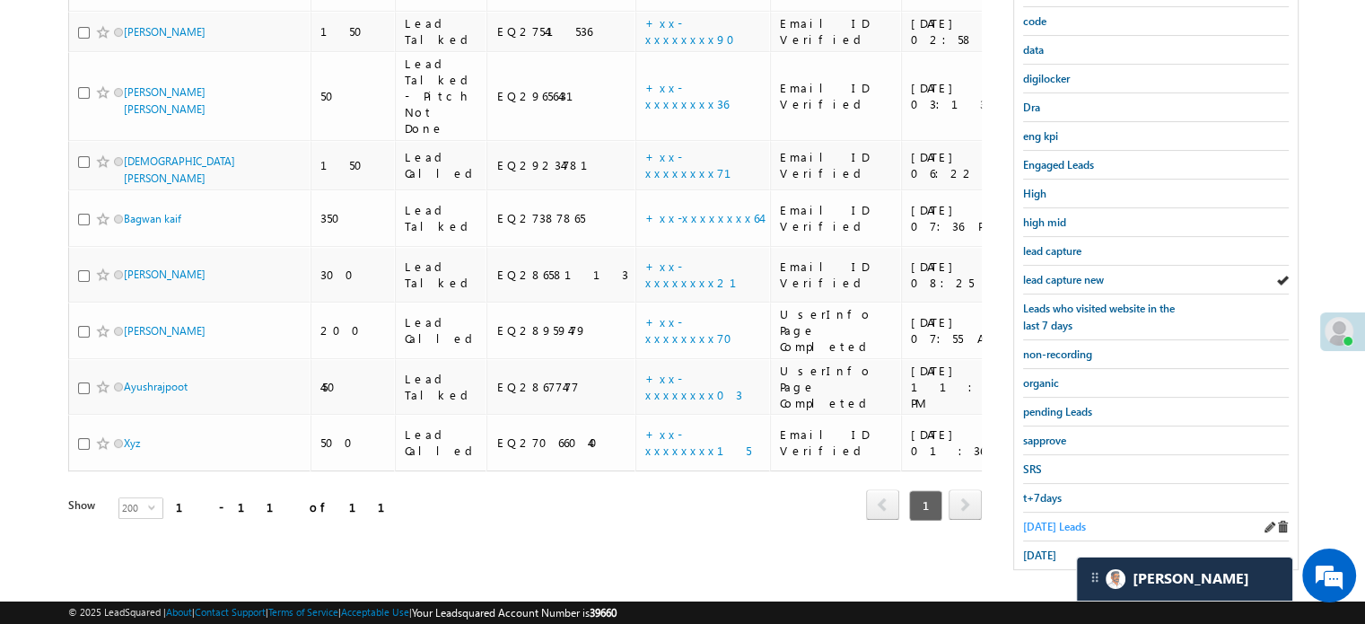
click at [1039, 520] on span "Today's Leads" at bounding box center [1054, 526] width 63 height 13
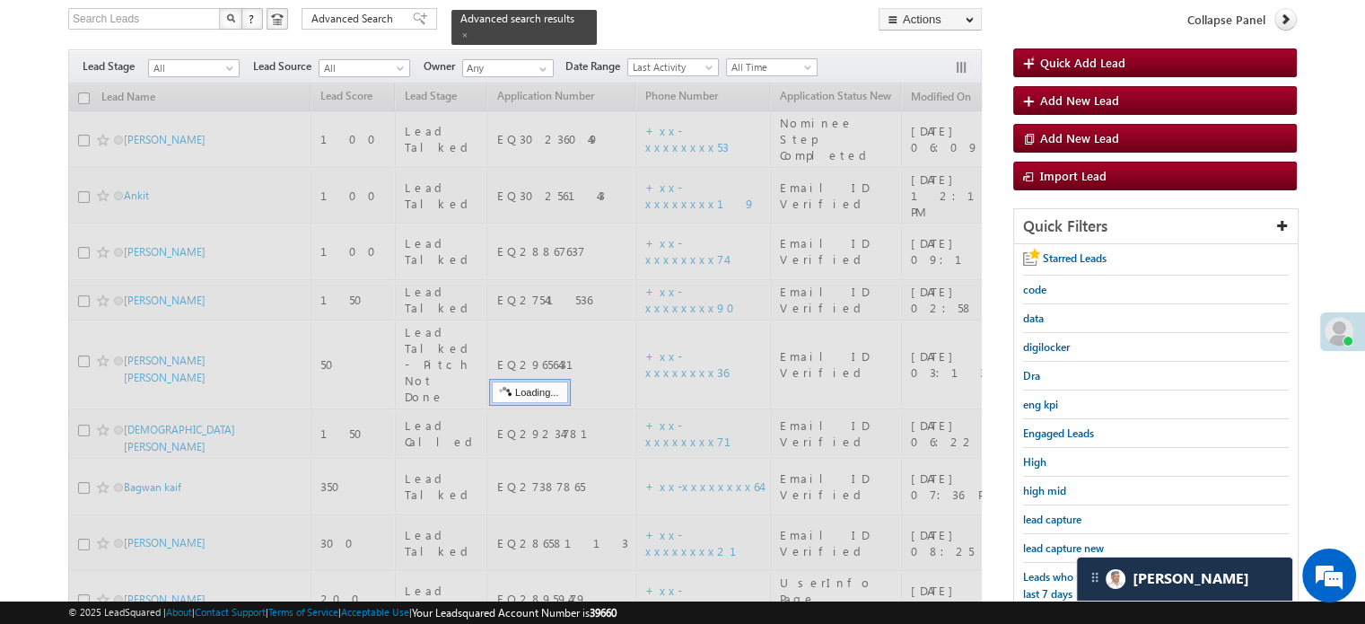
scroll to position [116, 0]
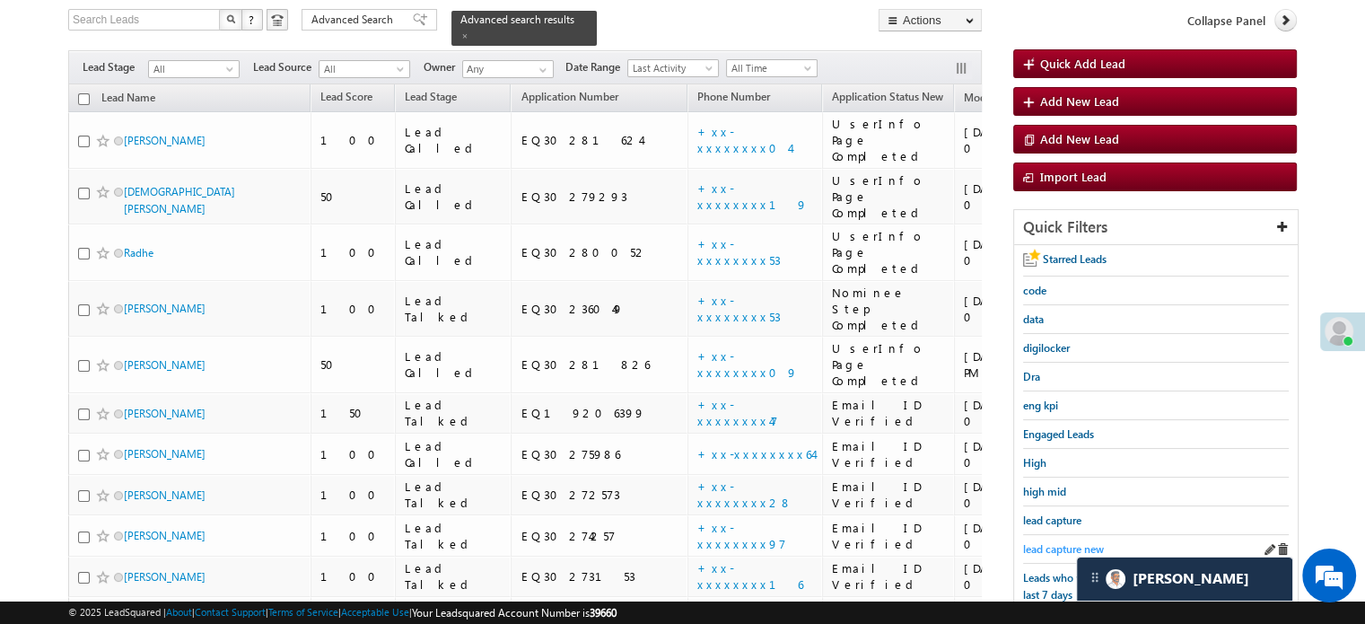
click at [1038, 542] on span "lead capture new" at bounding box center [1063, 548] width 81 height 13
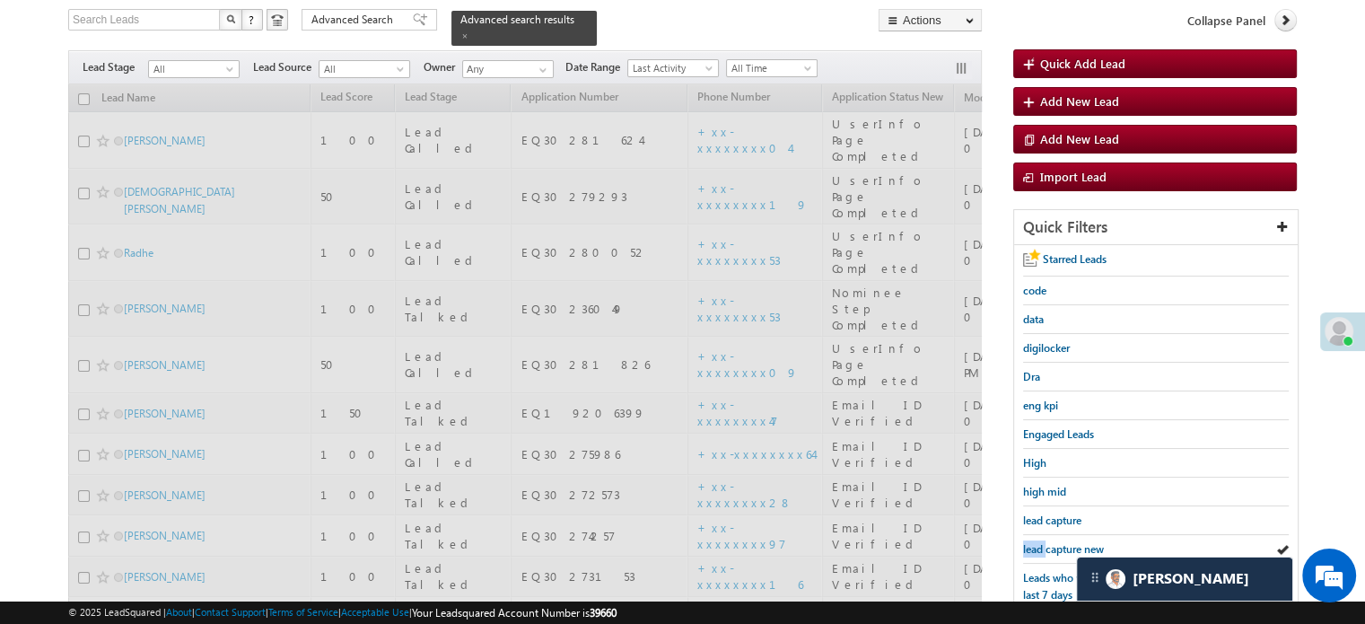
click at [1038, 542] on span "lead capture new" at bounding box center [1063, 548] width 81 height 13
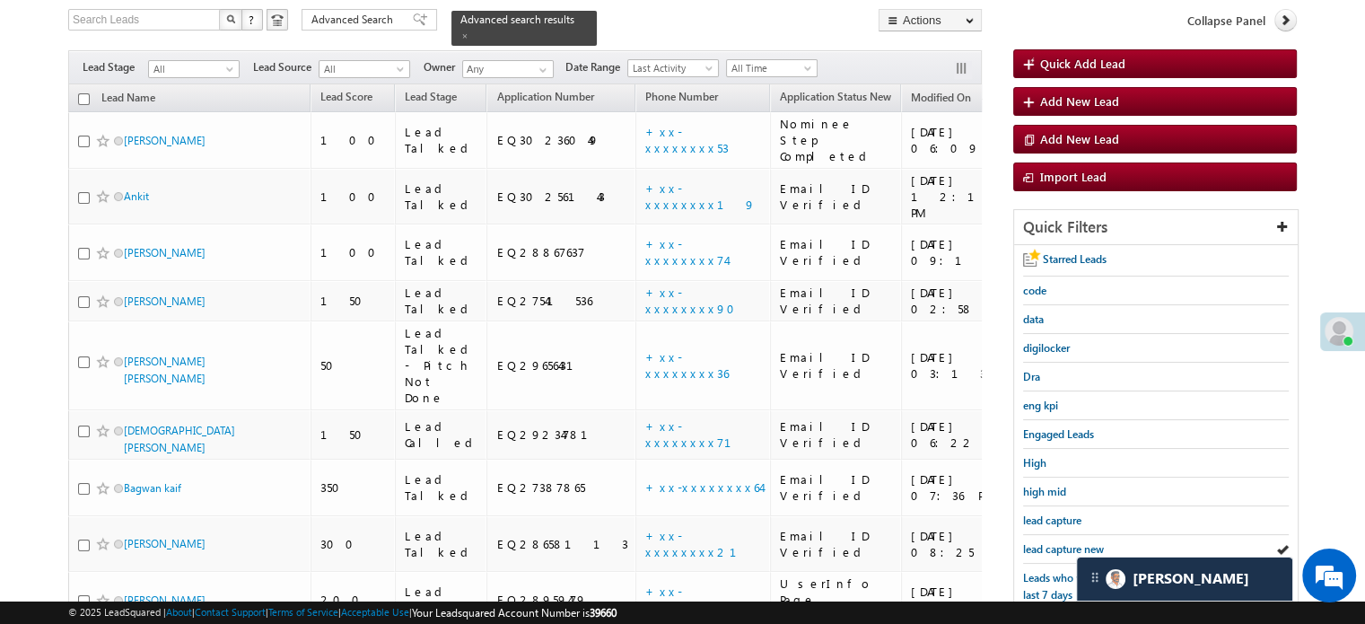
click at [1038, 542] on span "lead capture new" at bounding box center [1063, 548] width 81 height 13
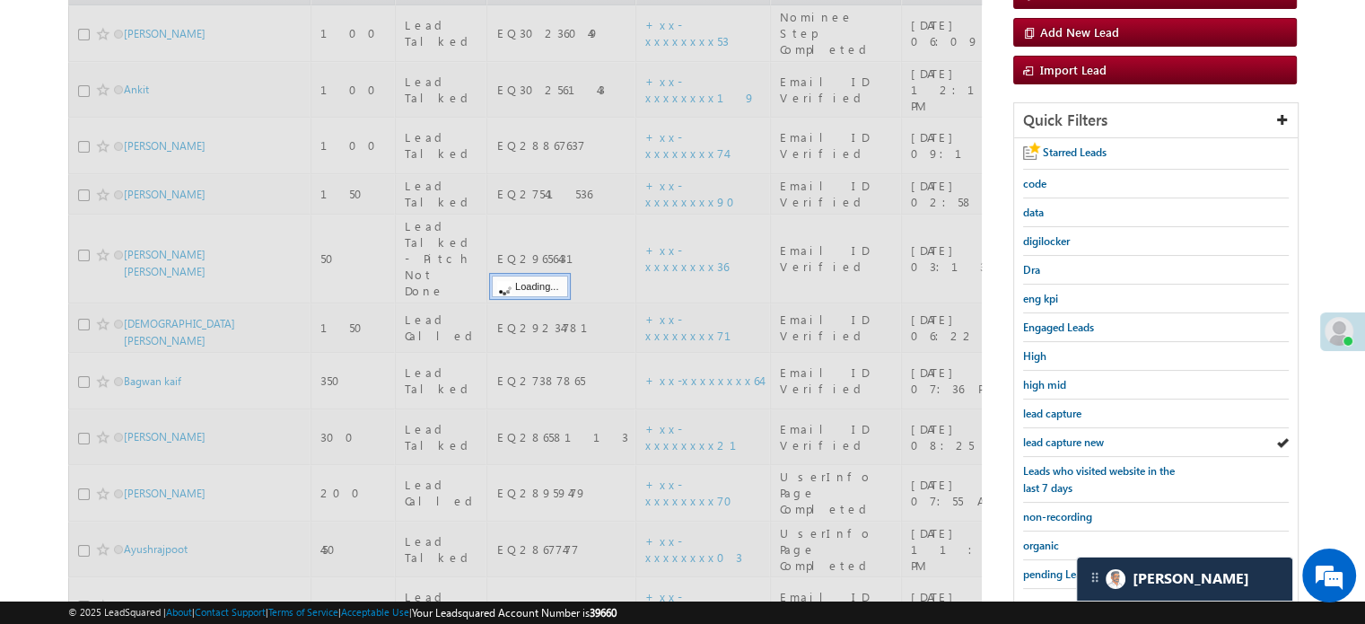
scroll to position [385, 0]
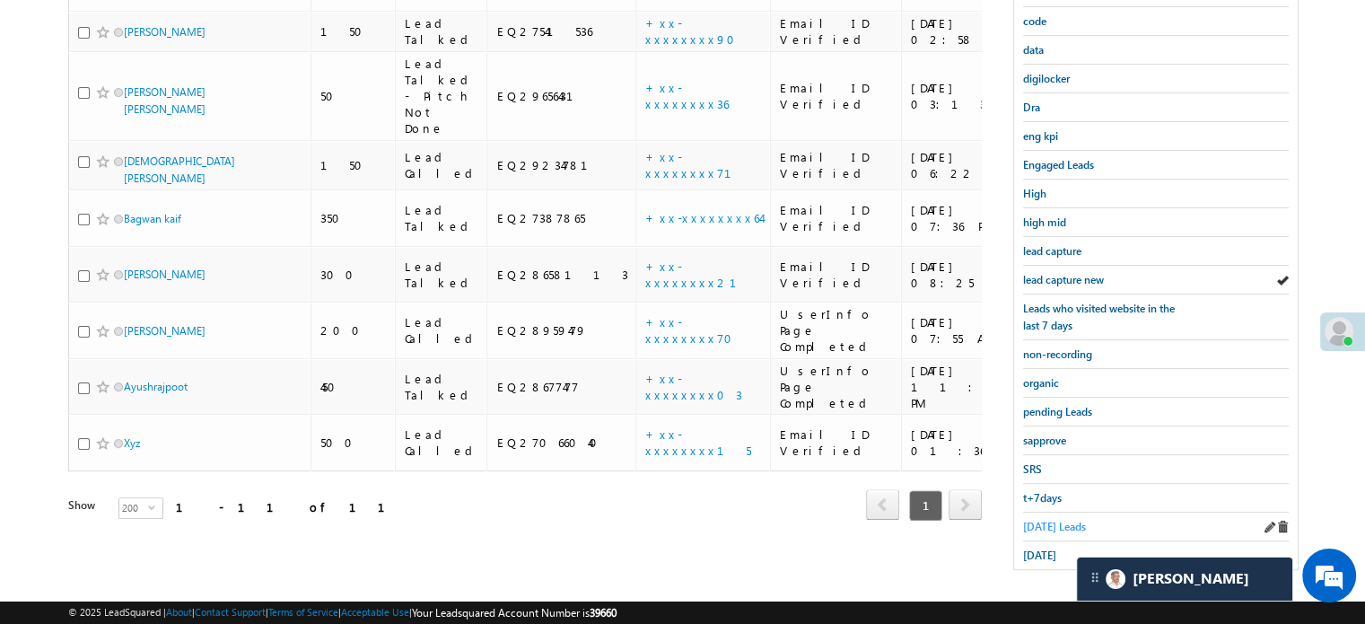
click at [1043, 520] on span "Today's Leads" at bounding box center [1054, 526] width 63 height 13
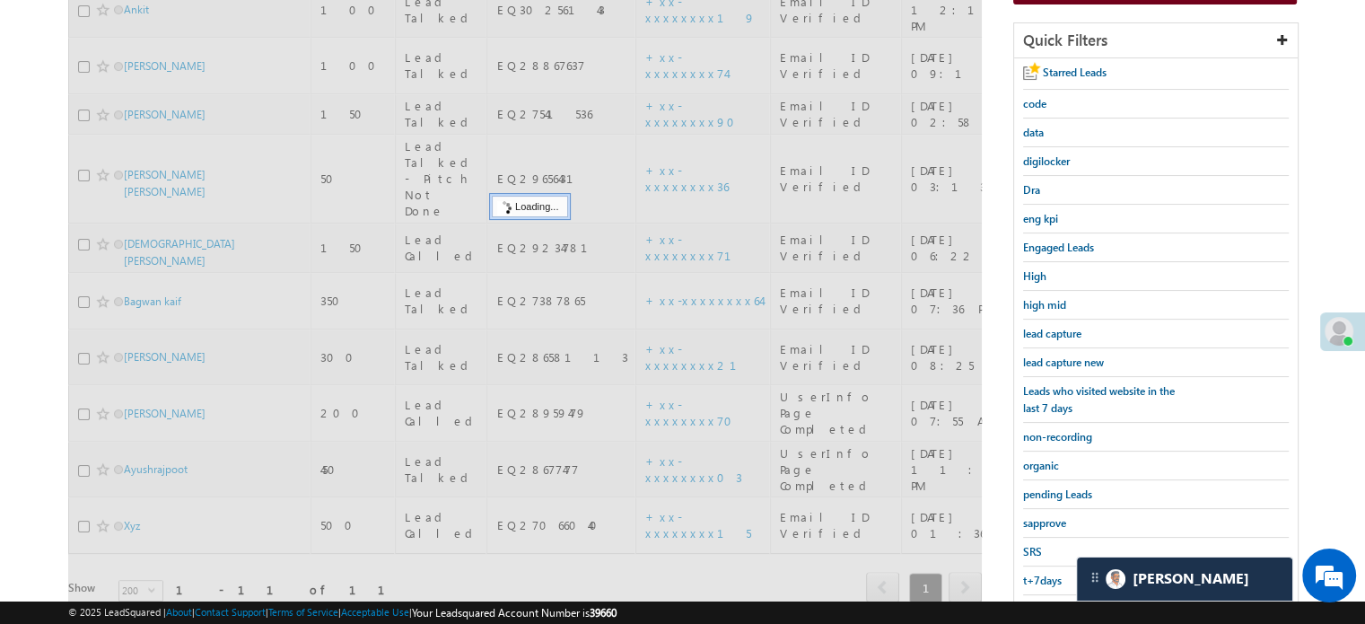
scroll to position [206, 0]
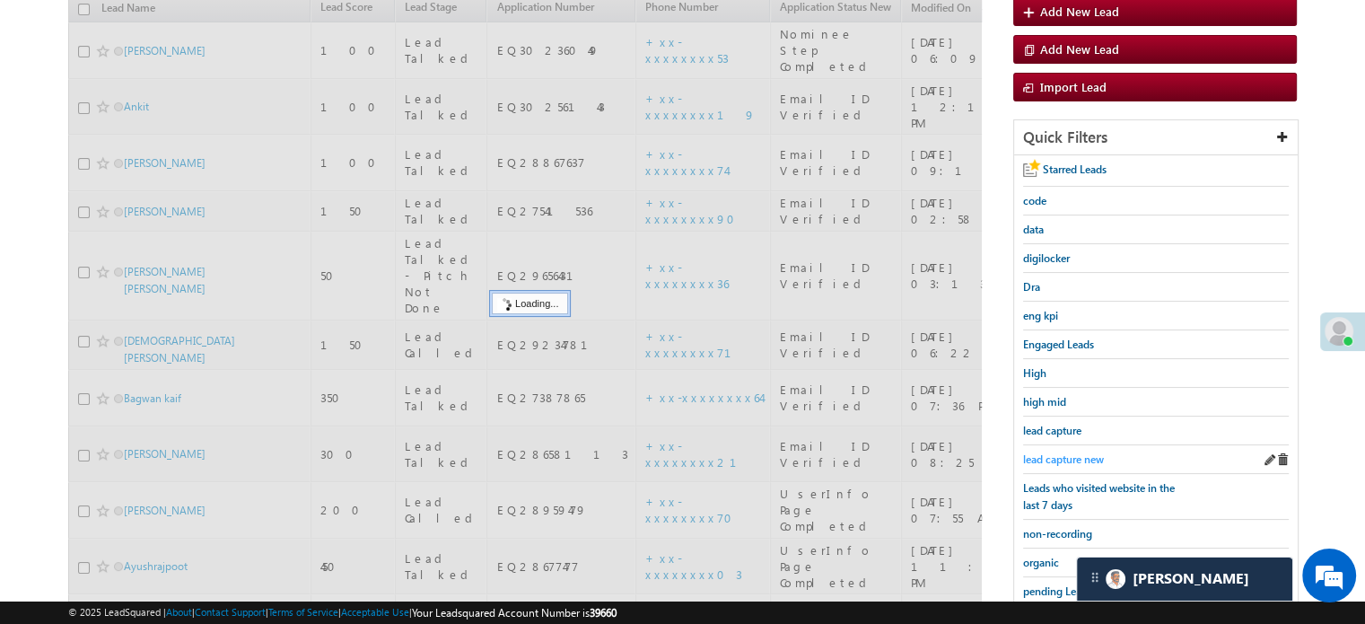
click at [1067, 455] on span "lead capture new" at bounding box center [1063, 458] width 81 height 13
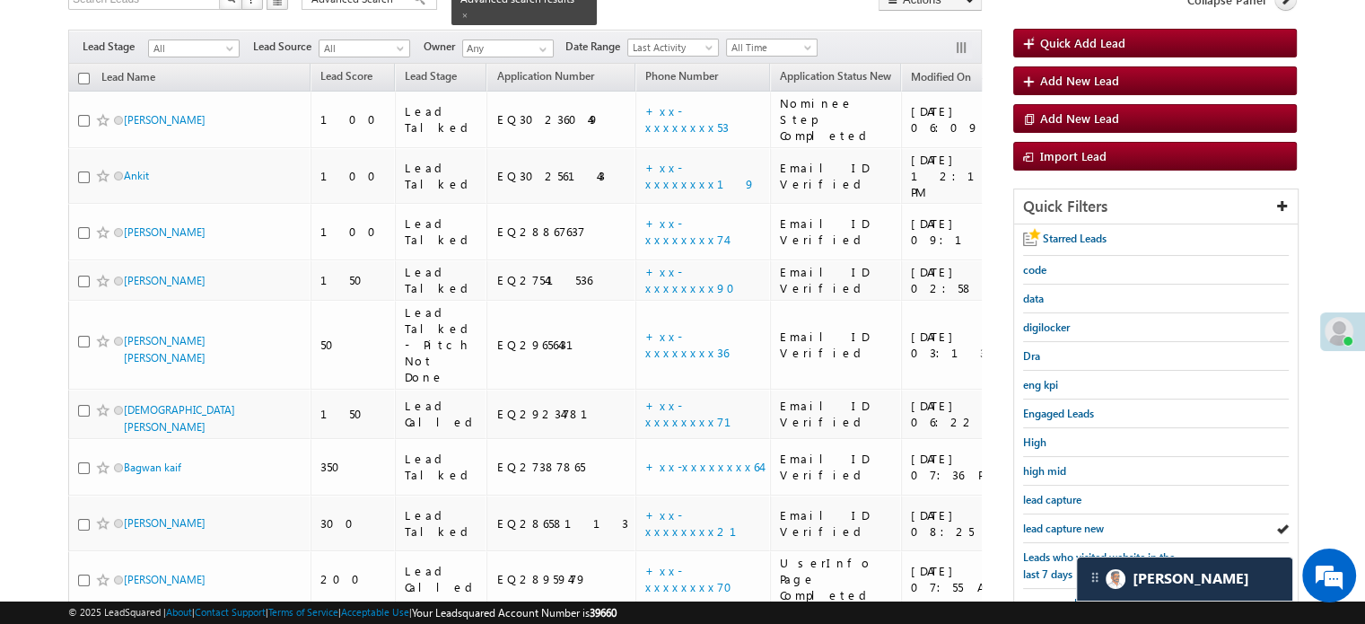
scroll to position [269, 0]
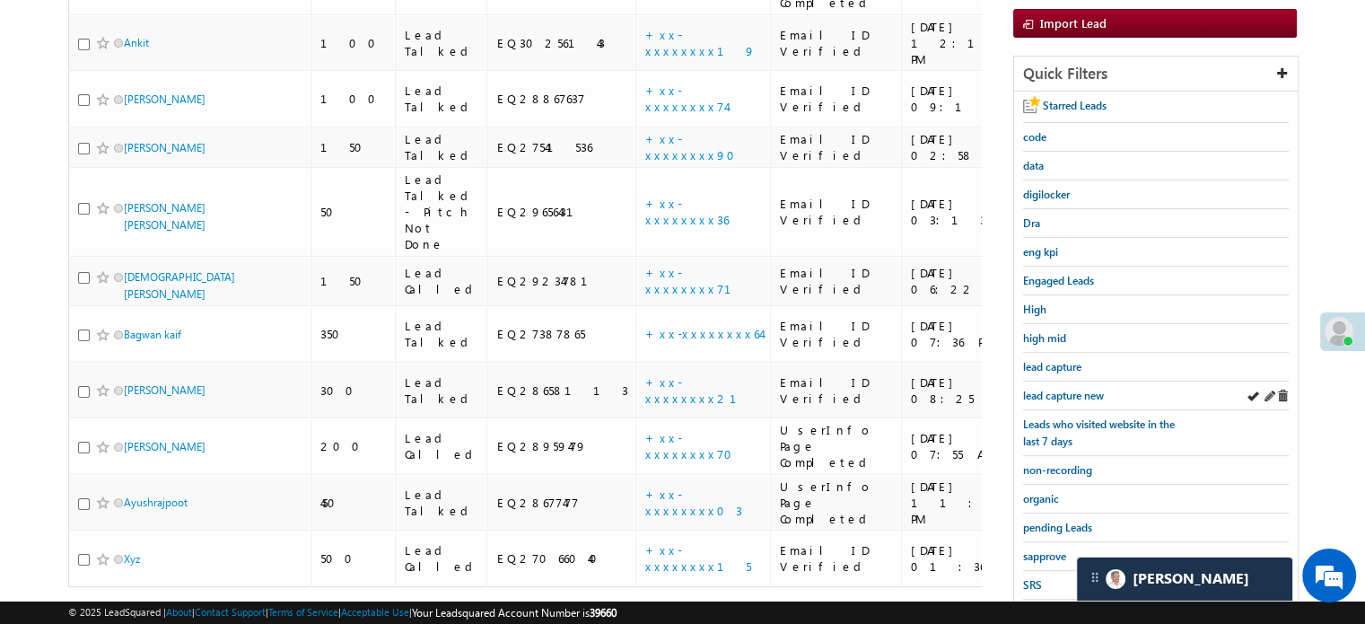
click at [1063, 399] on div "lead capture new" at bounding box center [1156, 396] width 266 height 29
click at [1059, 391] on span "lead capture new" at bounding box center [1063, 395] width 81 height 13
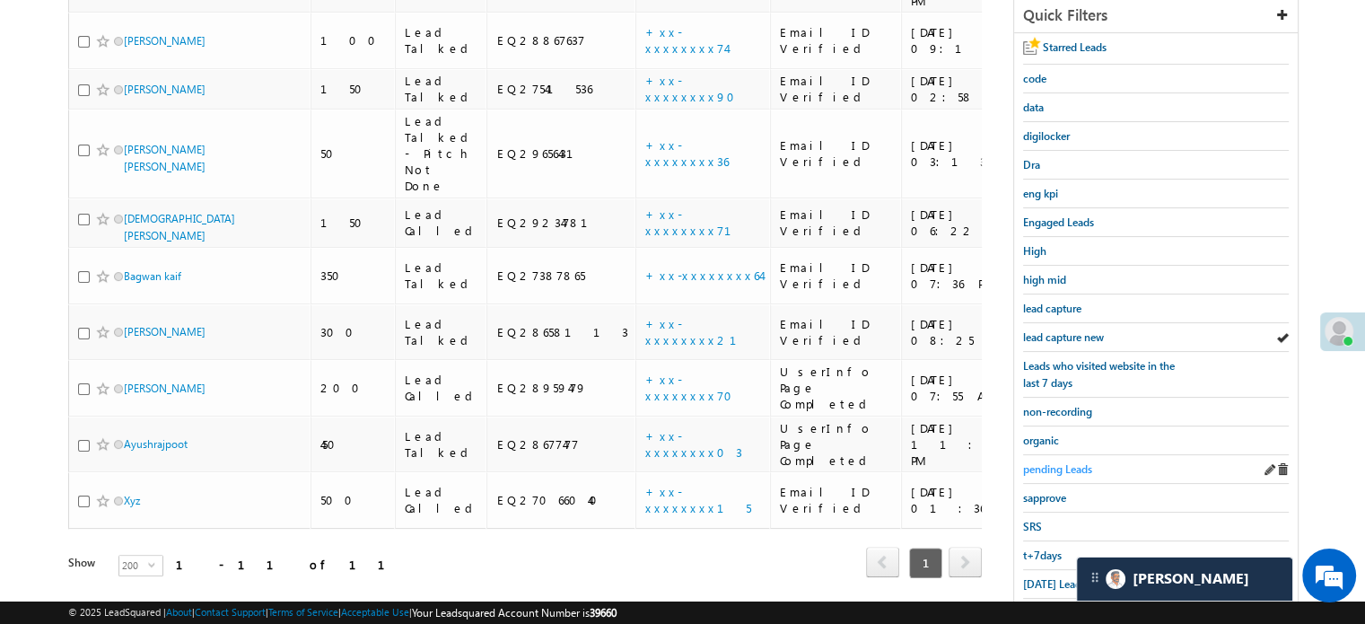
scroll to position [359, 0]
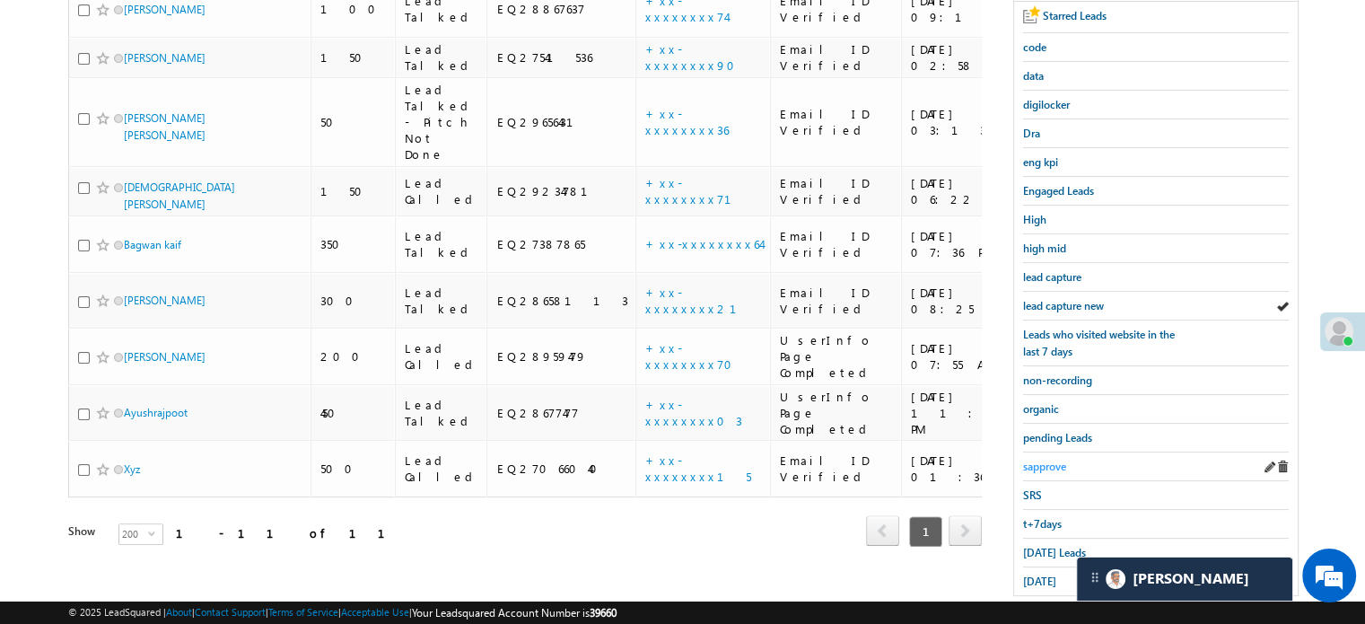
click at [1043, 460] on span "sapprove" at bounding box center [1044, 466] width 43 height 13
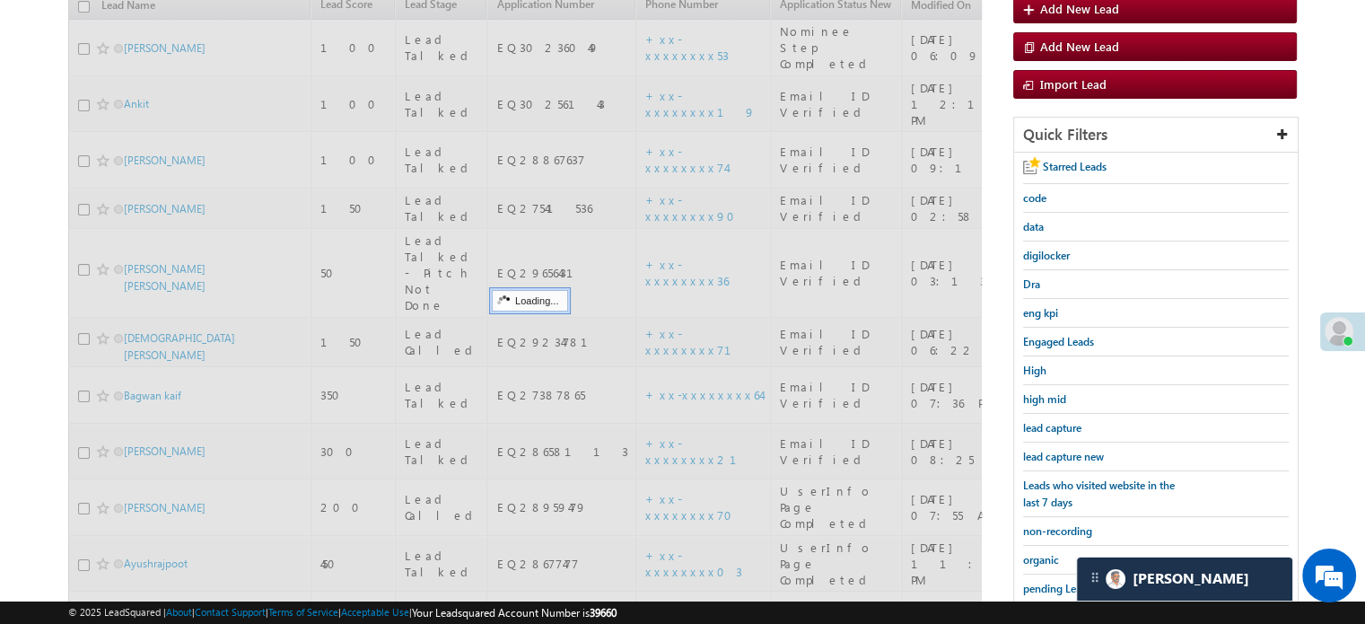
scroll to position [180, 0]
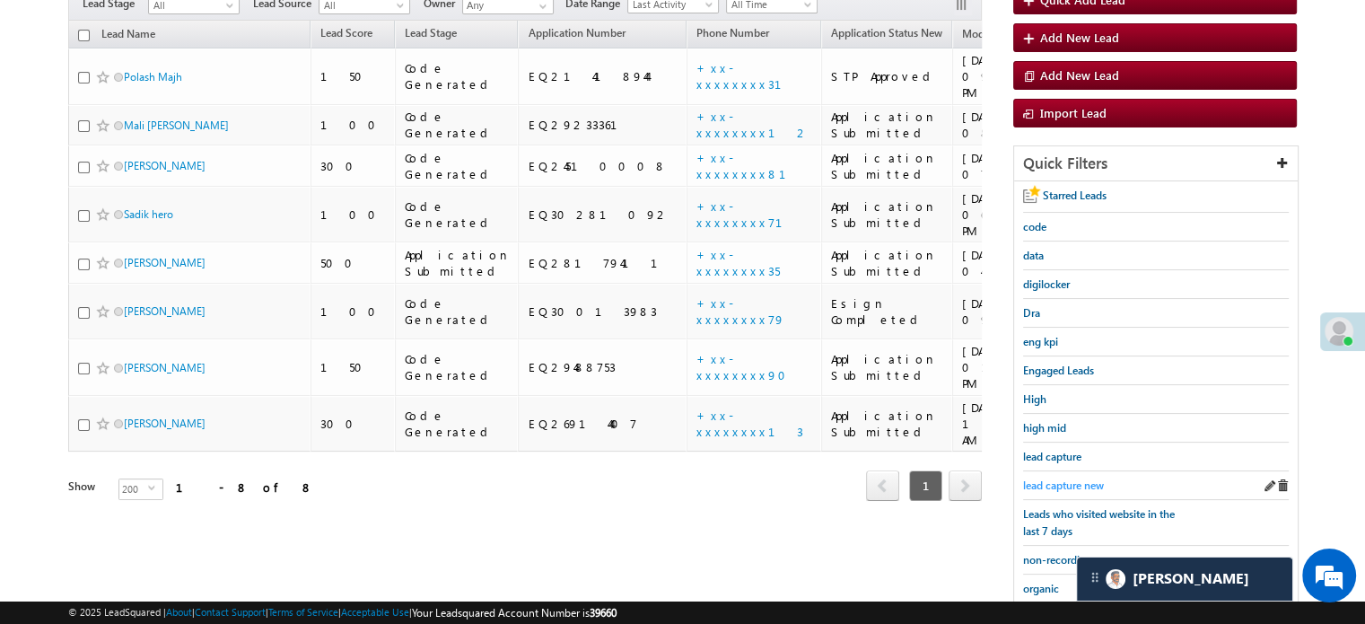
click at [1056, 479] on span "lead capture new" at bounding box center [1063, 485] width 81 height 13
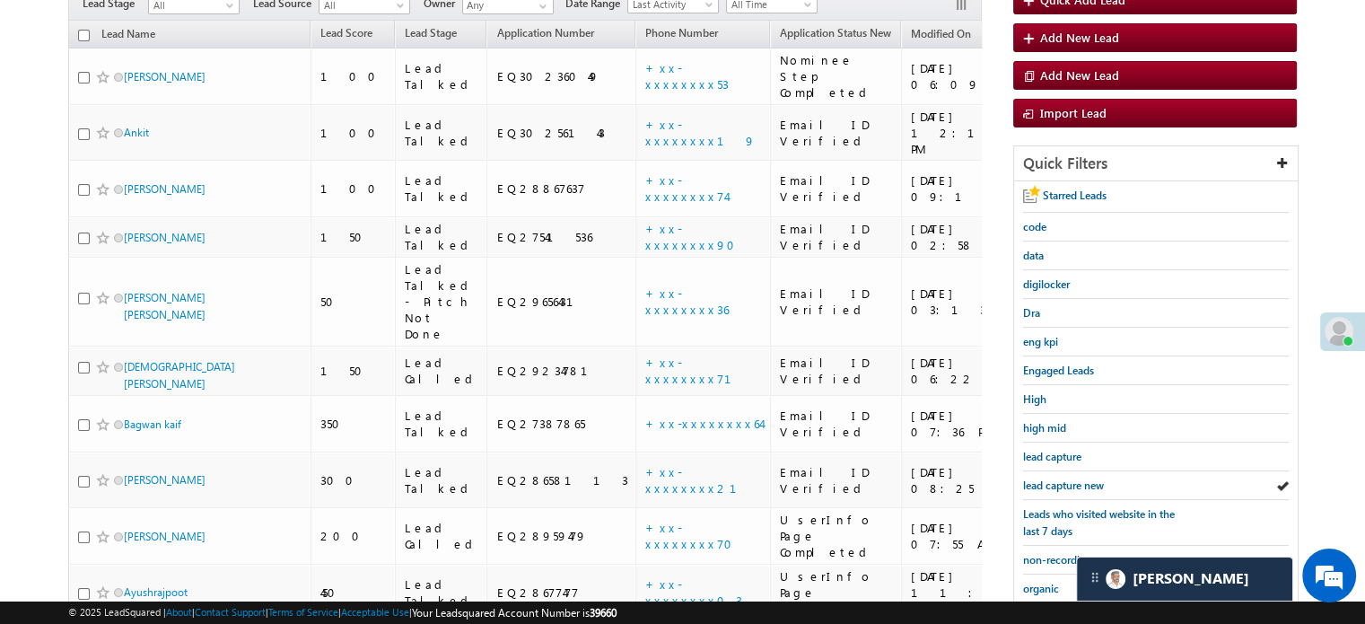
scroll to position [359, 0]
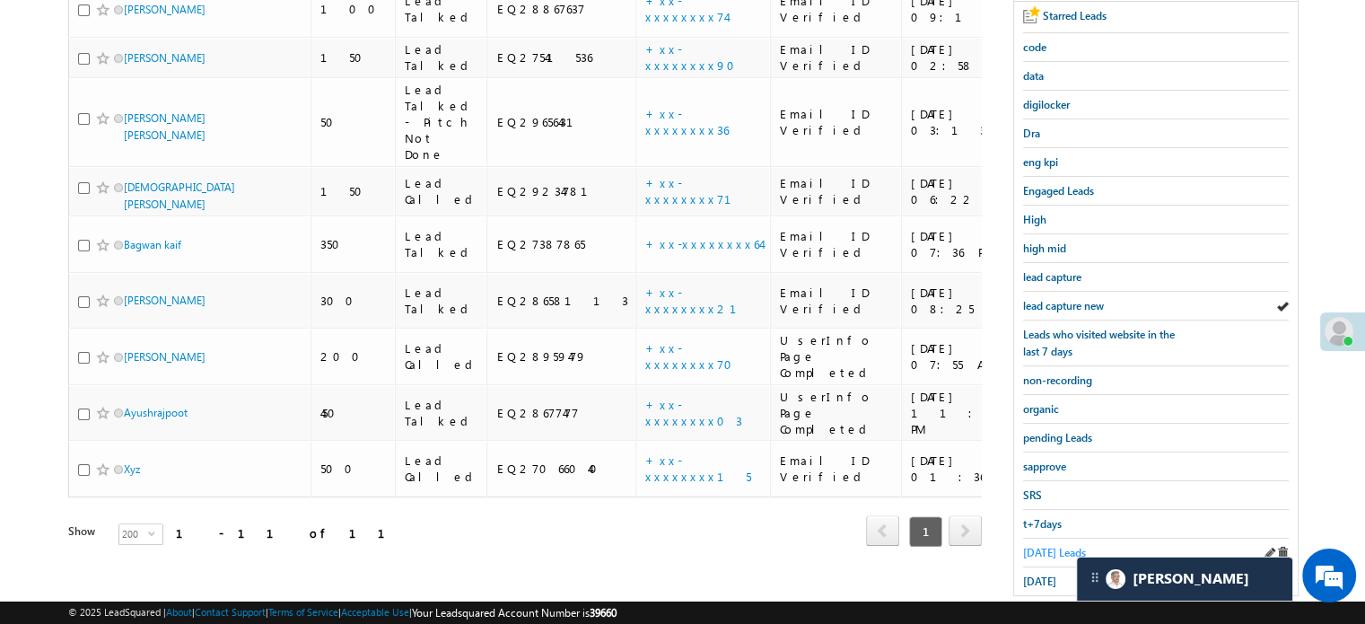
click at [1056, 546] on span "Today's Leads" at bounding box center [1054, 552] width 63 height 13
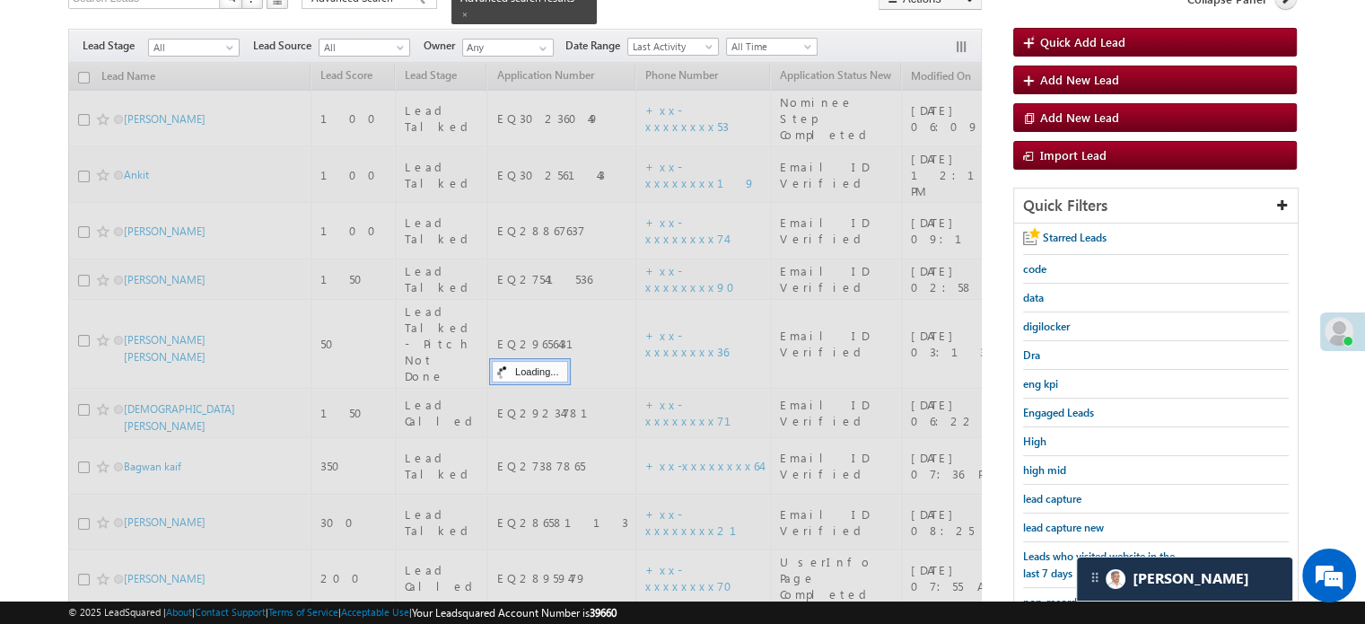
scroll to position [90, 0]
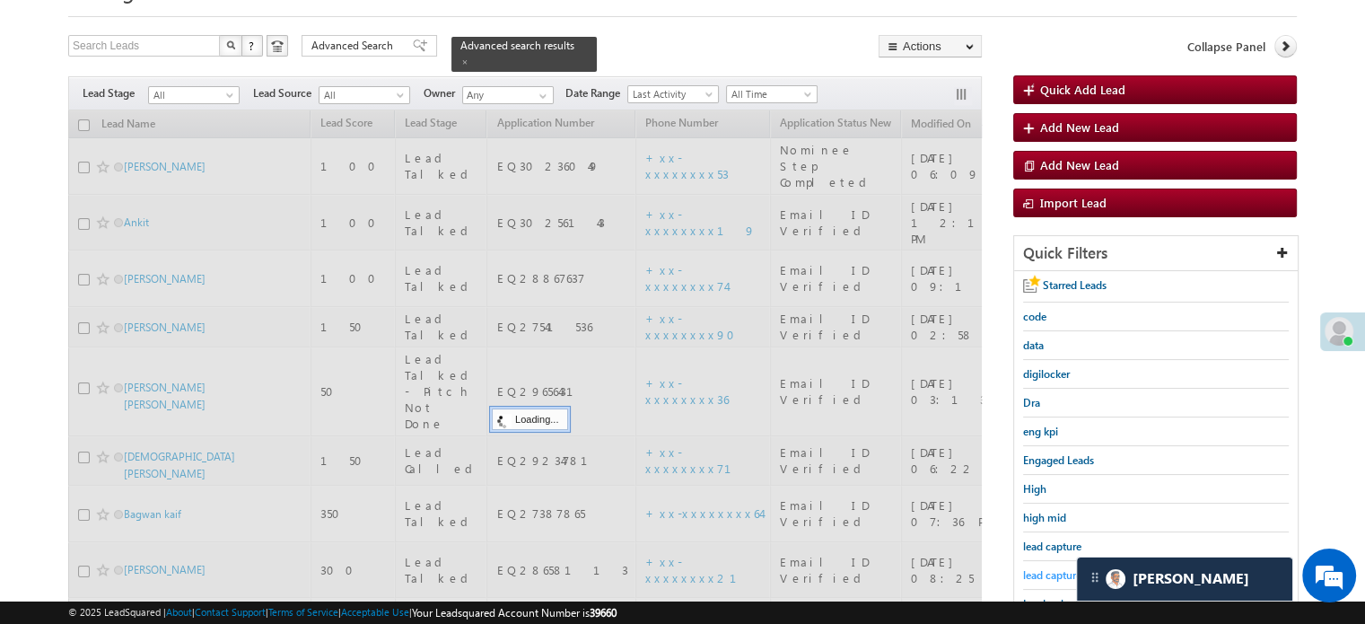
click at [1061, 574] on span "lead capture new" at bounding box center [1063, 574] width 81 height 13
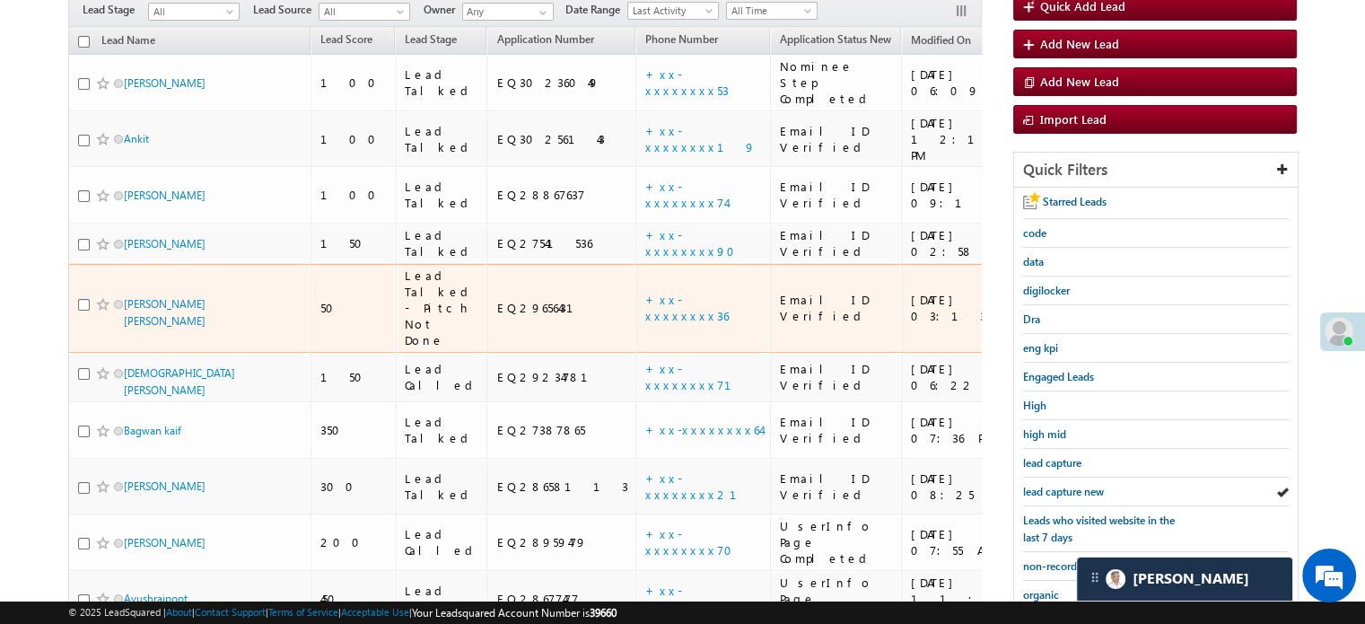
scroll to position [359, 0]
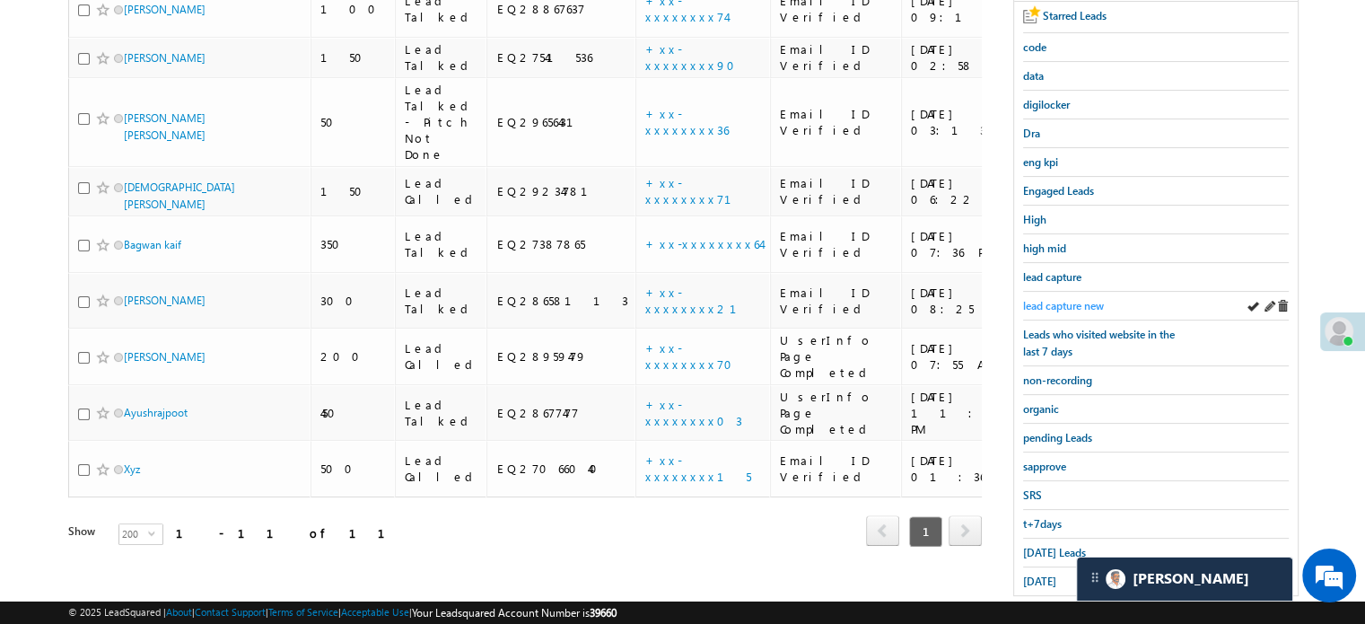
click at [1066, 297] on link "lead capture new" at bounding box center [1063, 305] width 81 height 17
click at [1042, 462] on span "sapprove" at bounding box center [1044, 466] width 43 height 13
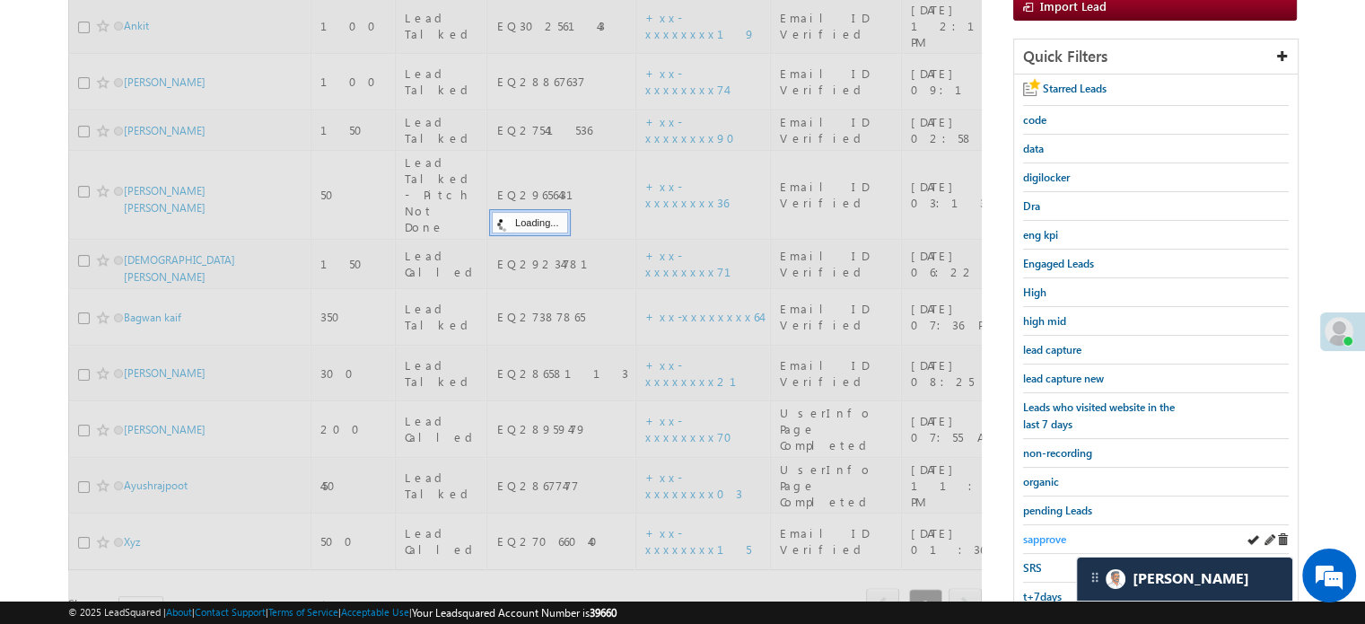
scroll to position [180, 0]
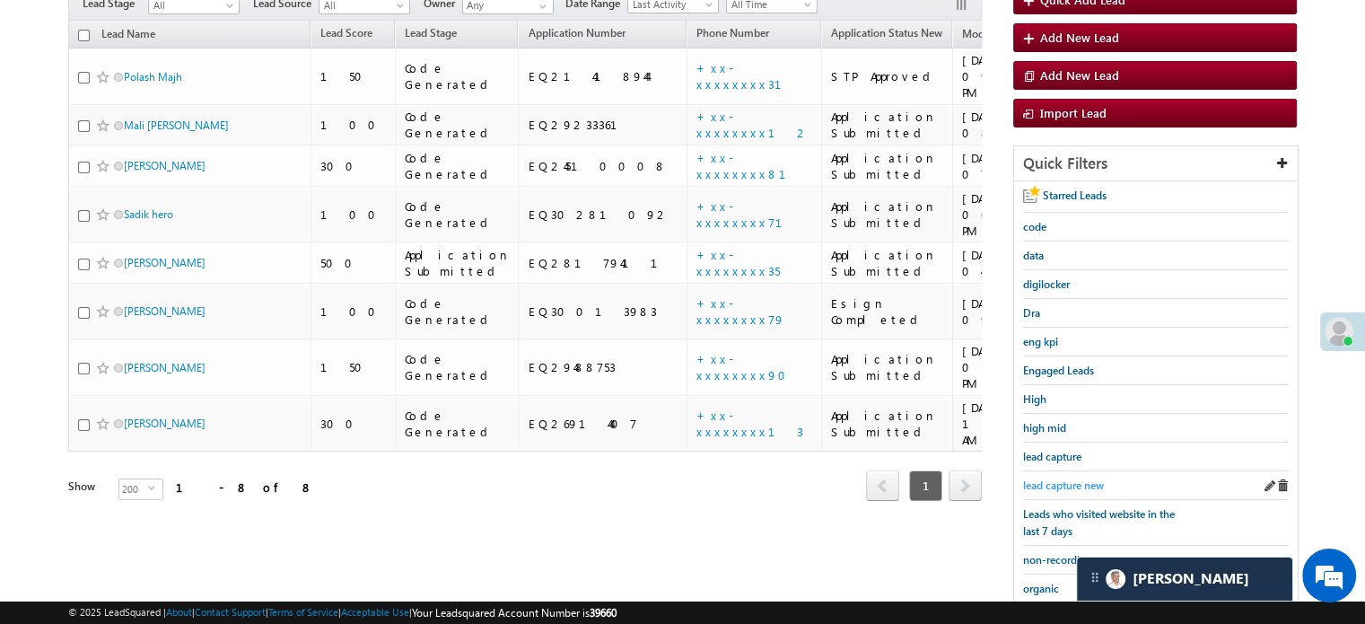
click at [1046, 479] on span "lead capture new" at bounding box center [1063, 485] width 81 height 13
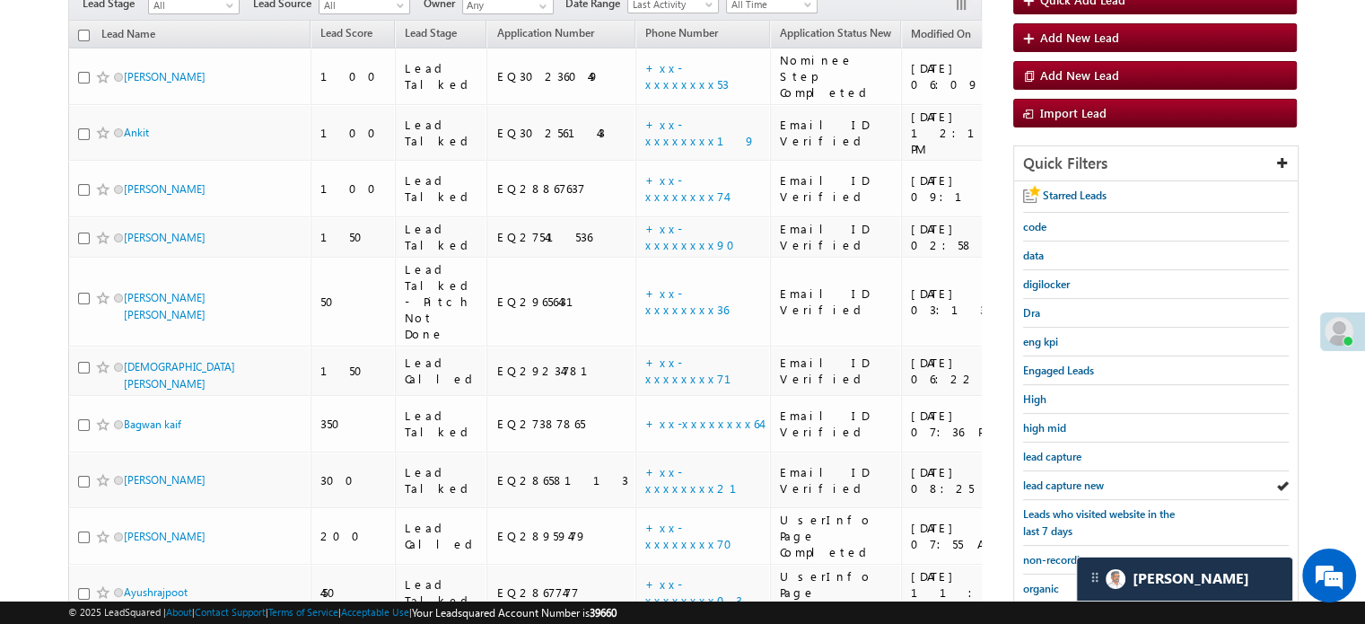
click at [1046, 479] on span "lead capture new" at bounding box center [1063, 485] width 81 height 13
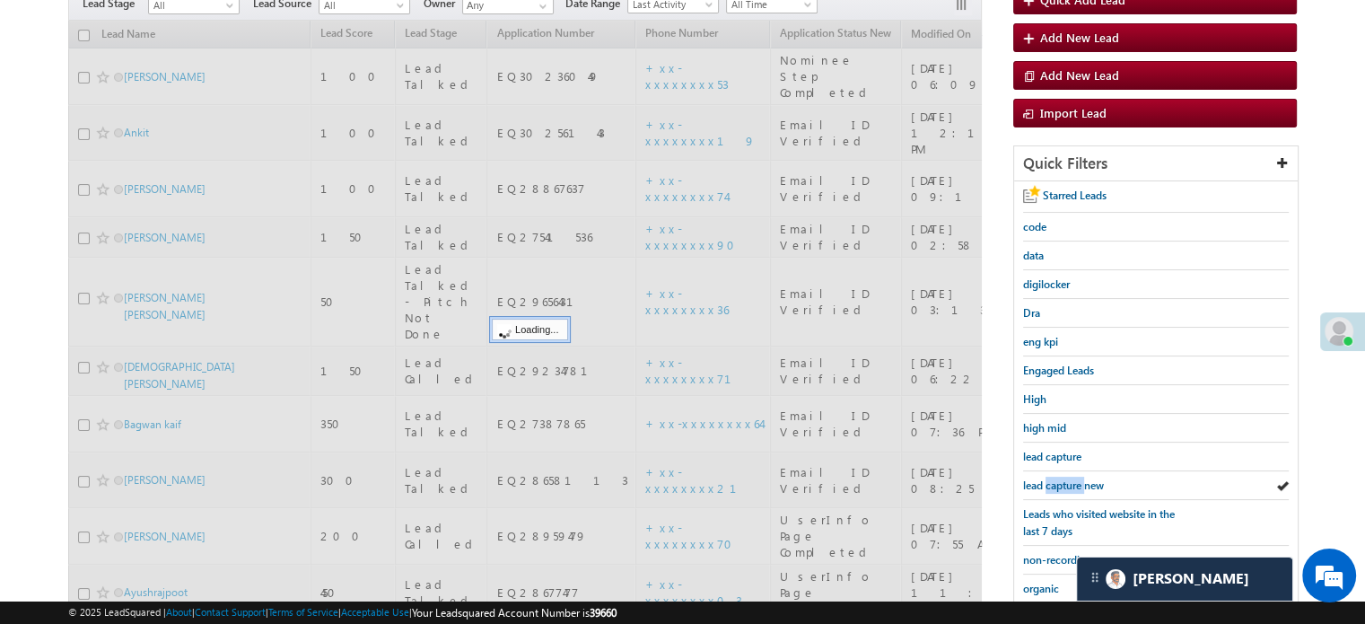
click at [1046, 479] on span "lead capture new" at bounding box center [1063, 485] width 81 height 13
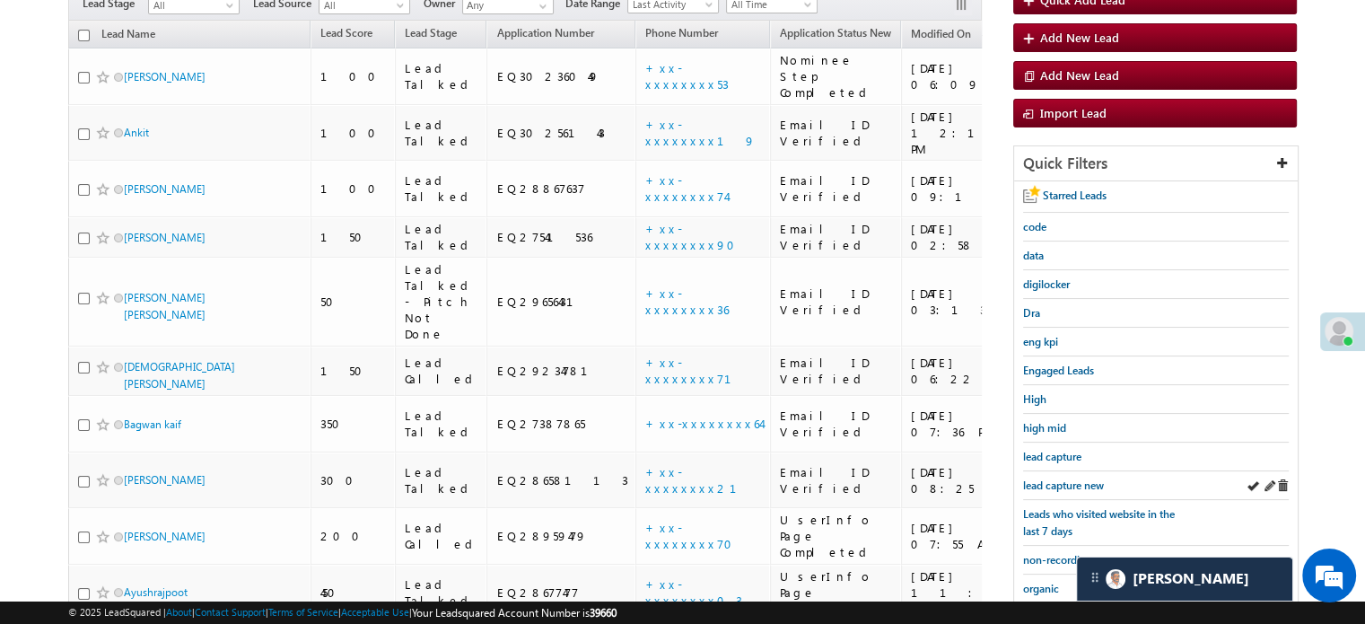
click at [1036, 471] on div "lead capture new" at bounding box center [1156, 485] width 266 height 29
click at [1040, 479] on span "lead capture new" at bounding box center [1063, 485] width 81 height 13
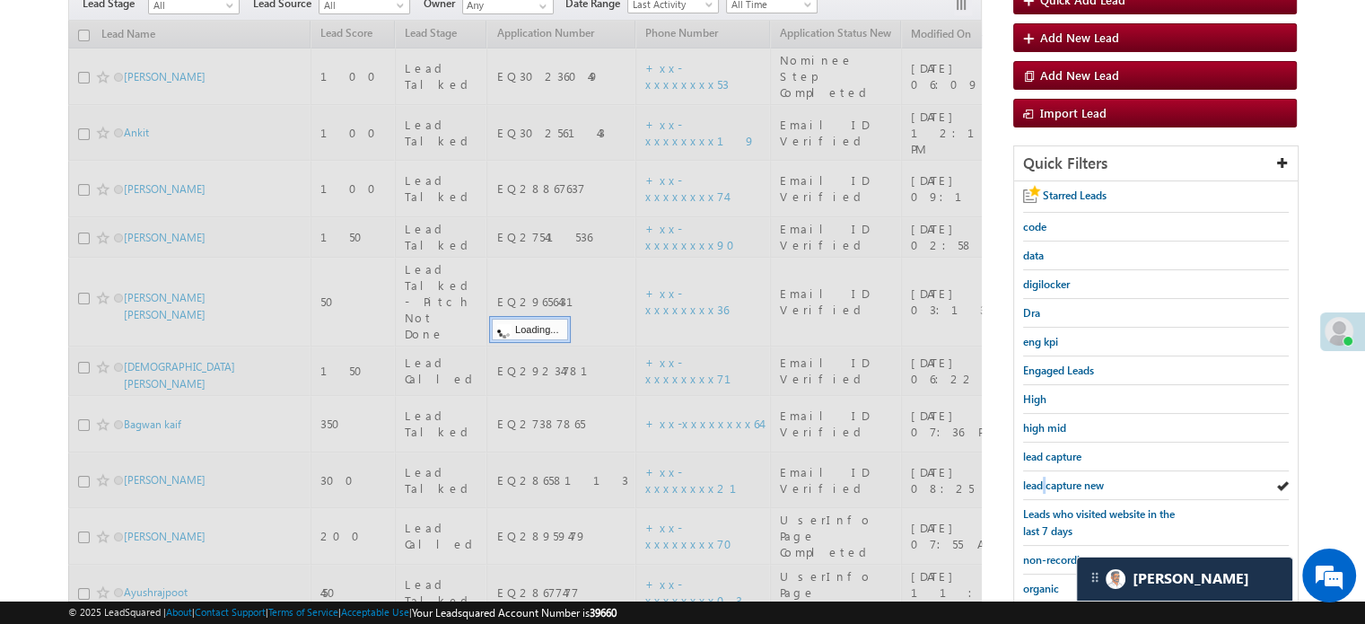
click at [1040, 479] on span "lead capture new" at bounding box center [1063, 485] width 81 height 13
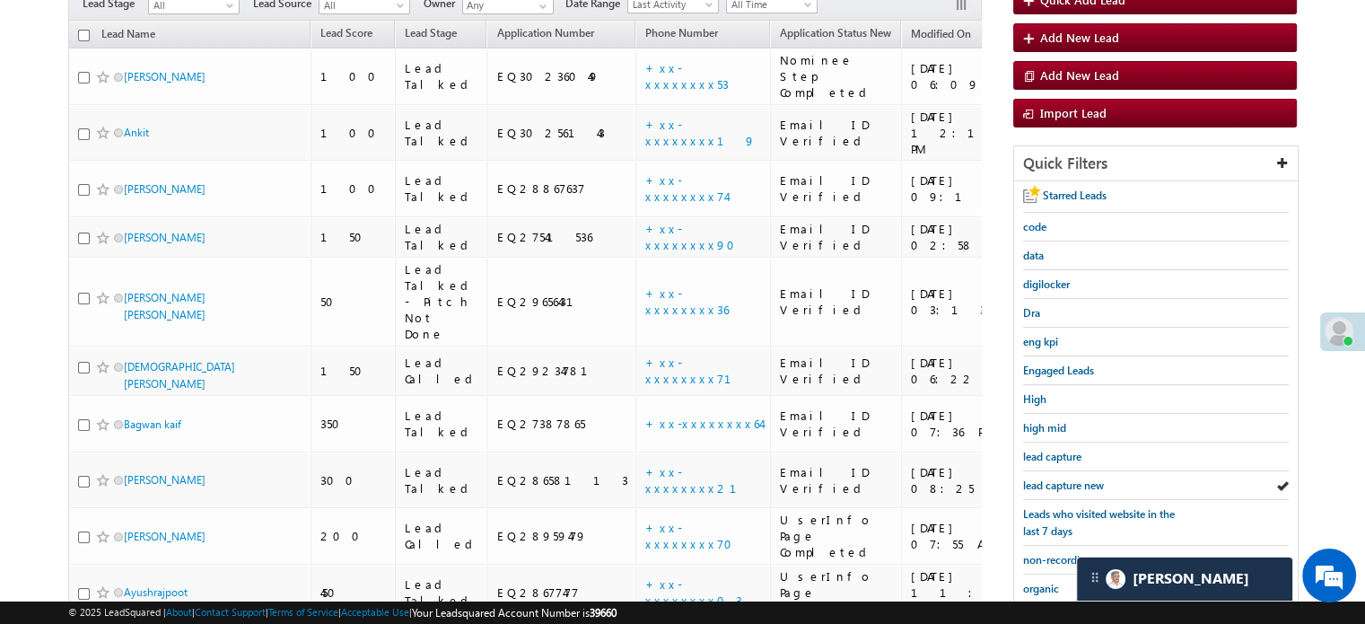
click at [1040, 479] on span "lead capture new" at bounding box center [1063, 485] width 81 height 13
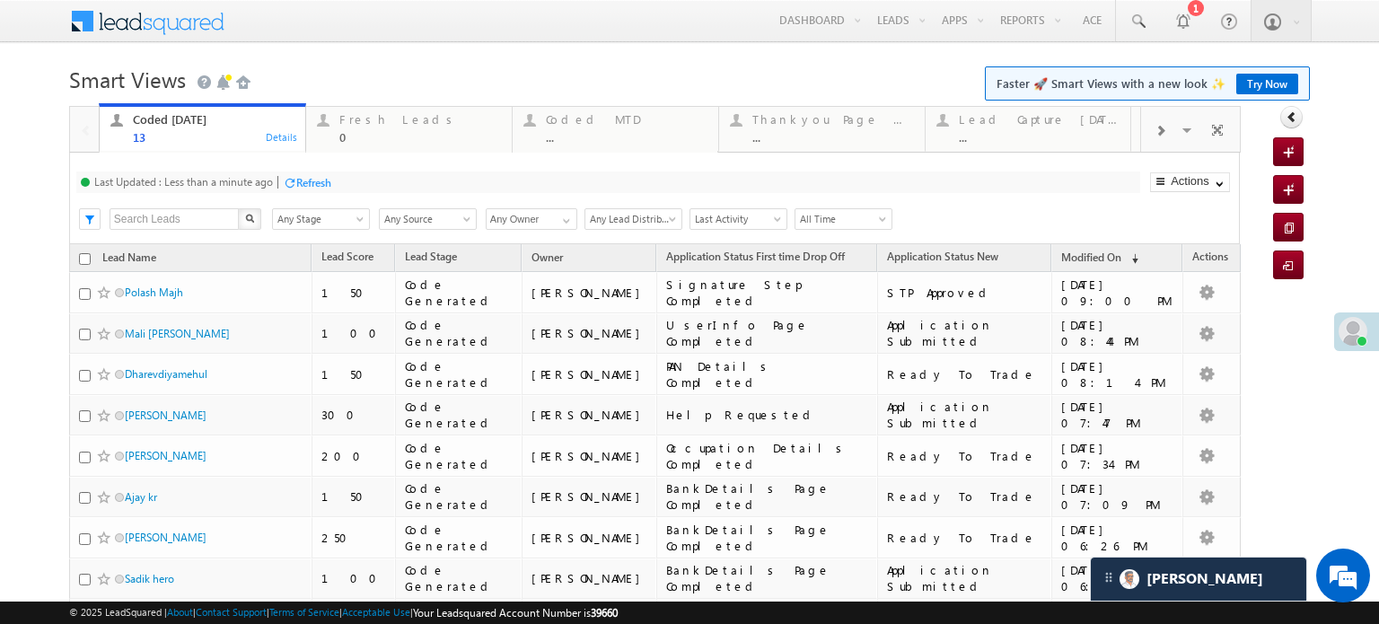
click at [312, 185] on div "Refresh" at bounding box center [313, 182] width 35 height 13
